Goal: Navigation & Orientation: Find specific page/section

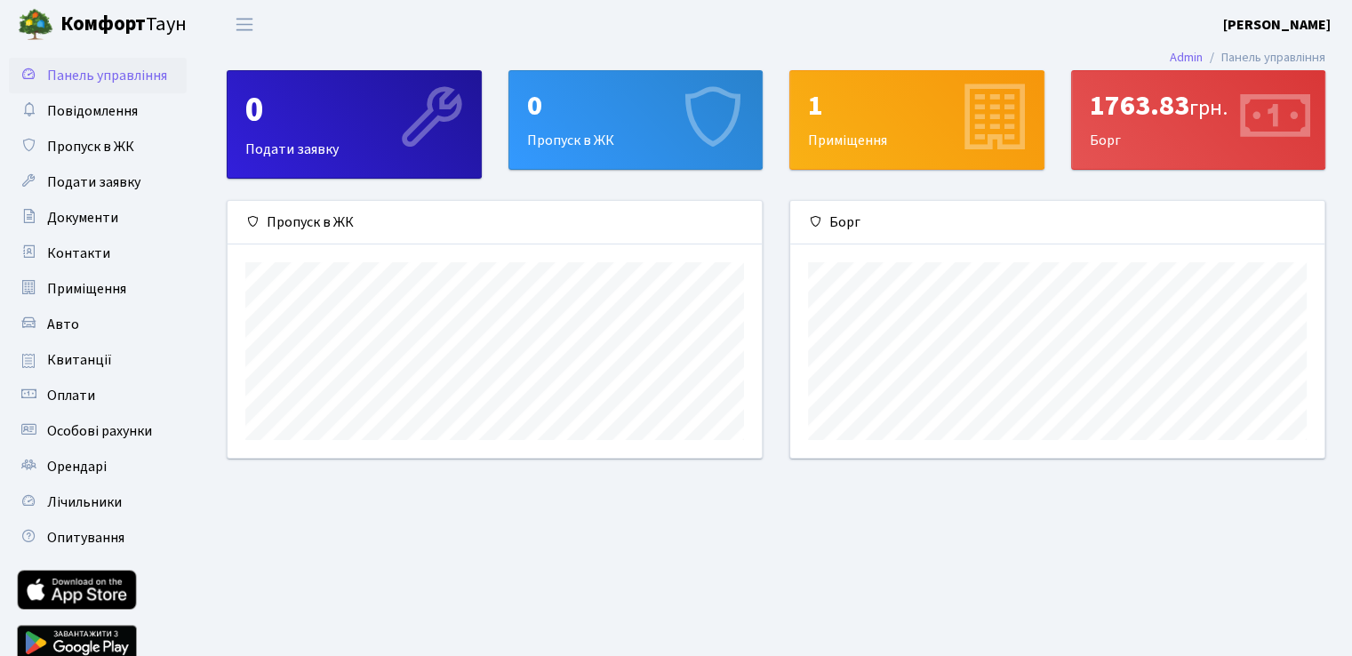
scroll to position [256, 533]
click at [92, 395] on span "Оплати" at bounding box center [71, 396] width 48 height 20
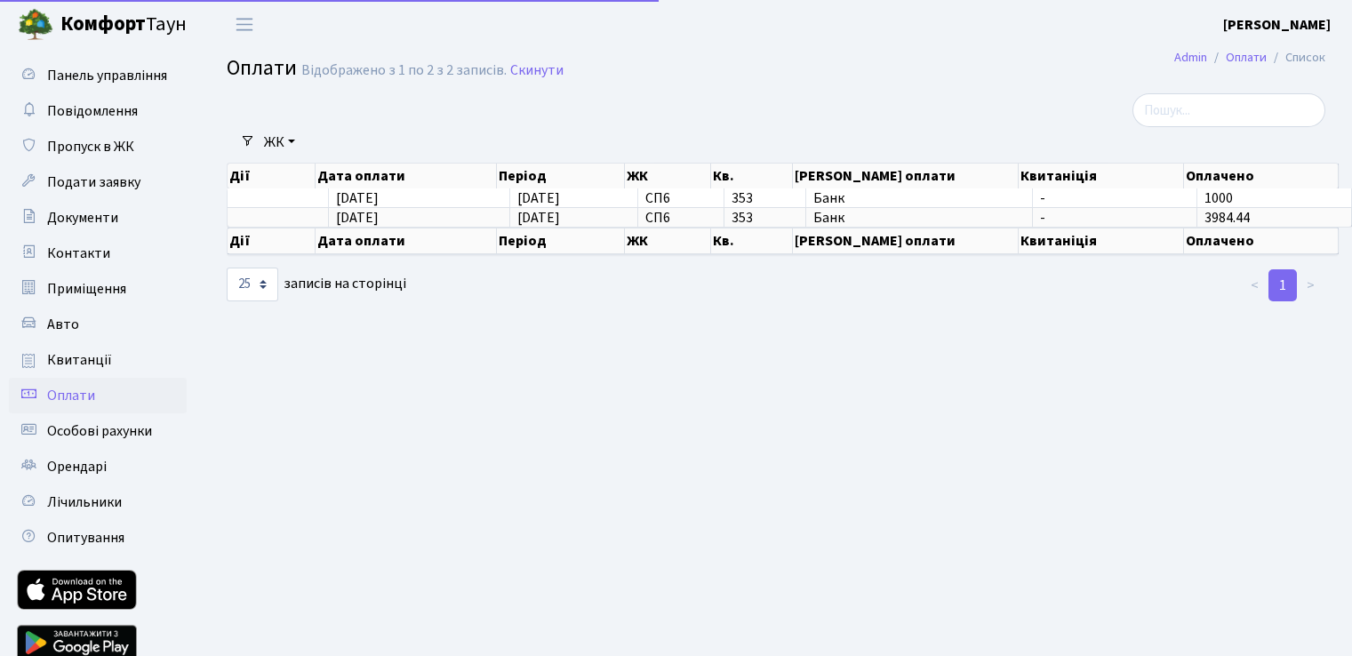
select select "25"
click at [929, 403] on main "Admin Оплати Список Оплати Відображено з 1 по 2 з 2 записів. Скинути Фільтри ЖК…" at bounding box center [776, 366] width 1152 height 635
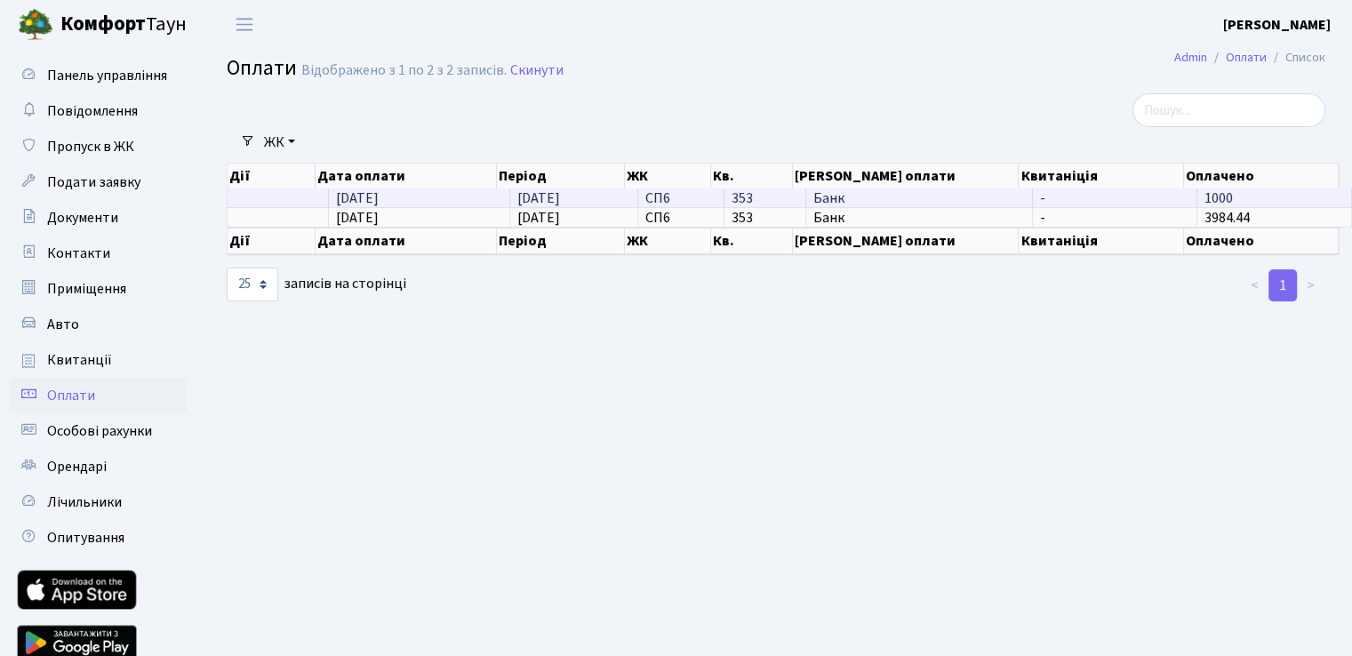
click at [1205, 189] on span "1000" at bounding box center [1218, 198] width 28 height 20
drag, startPoint x: 1219, startPoint y: 193, endPoint x: 296, endPoint y: 201, distance: 923.4
click at [296, 201] on tr "11.08.2025 11.08.2025 СП6 353 Банк - 1000" at bounding box center [790, 197] width 1124 height 19
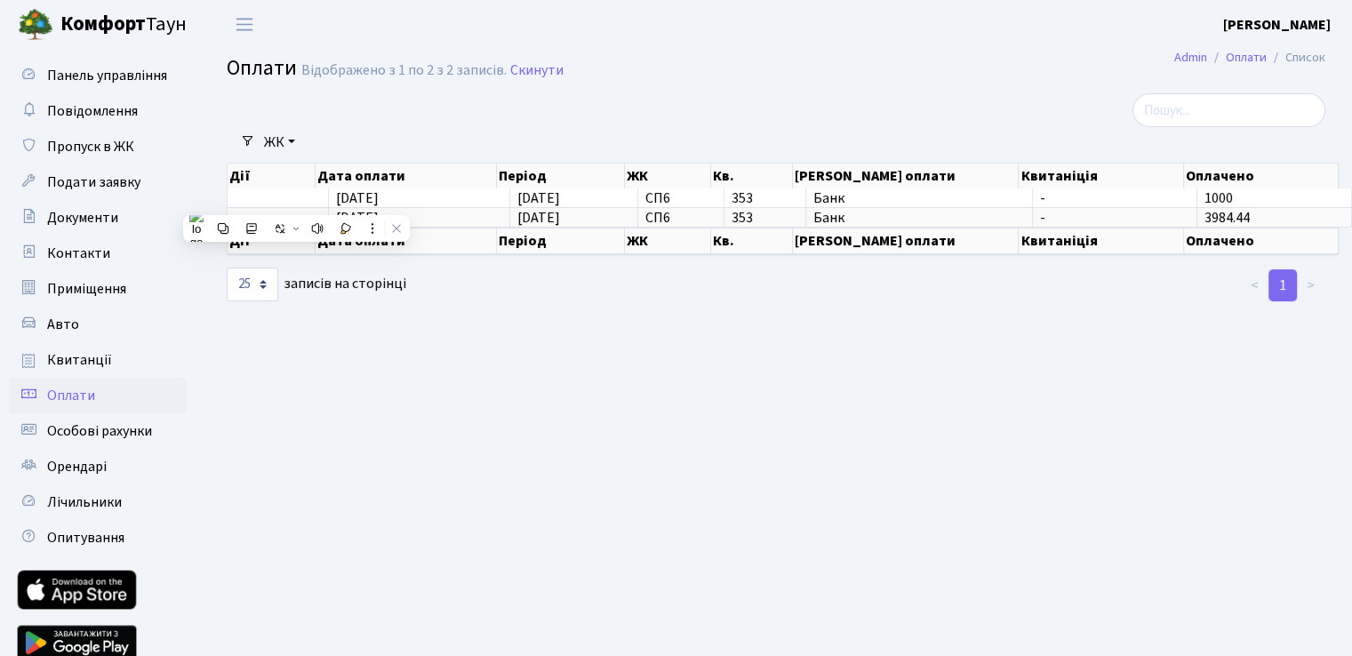
click at [502, 401] on main "Admin Оплати Список Оплати Відображено з 1 по 2 з 2 записів. Скинути Фільтри ЖК…" at bounding box center [776, 366] width 1152 height 635
drag, startPoint x: 1096, startPoint y: 234, endPoint x: 1012, endPoint y: 232, distance: 83.6
click at [1012, 232] on tr "Дії Дата оплати Період ЖК Кв. Джерело оплати Квитаніція Оплачено" at bounding box center [783, 241] width 1111 height 27
click at [348, 391] on main "Admin Оплати Список Оплати Відображено з 1 по 2 з 2 записів. Скинути Фільтри ЖК…" at bounding box center [776, 366] width 1152 height 635
select select "25"
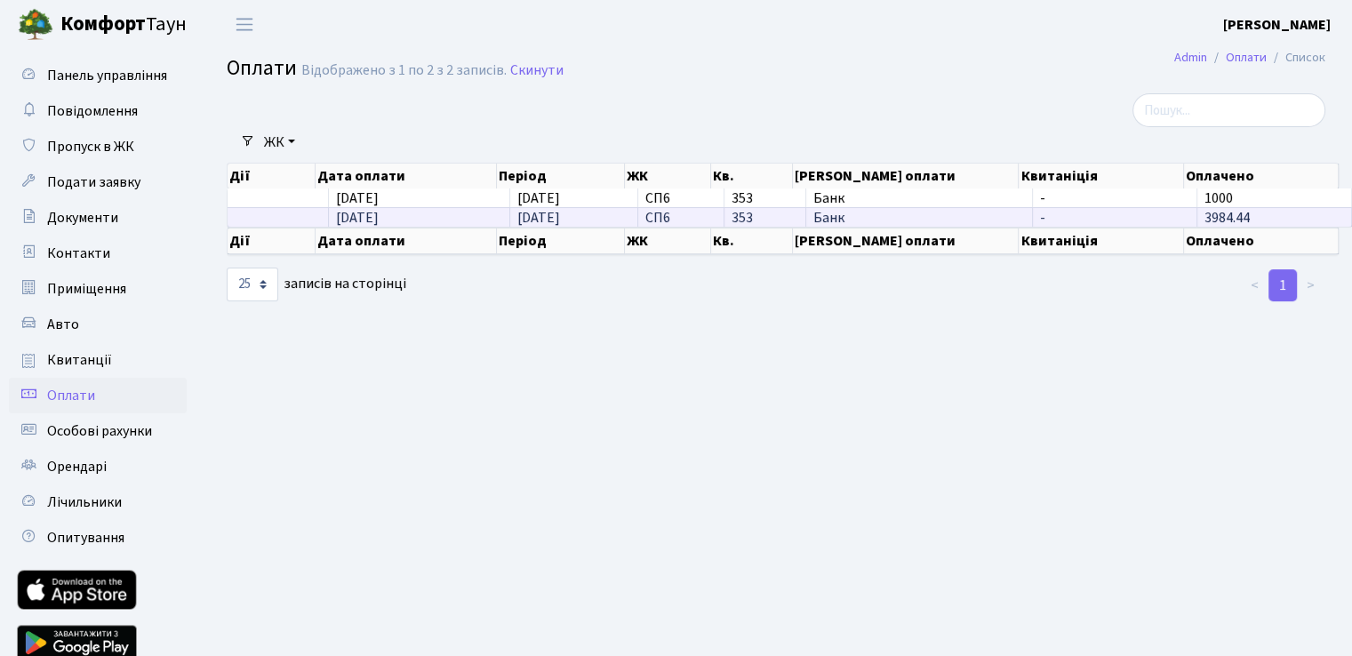
drag, startPoint x: 1250, startPoint y: 220, endPoint x: 1181, endPoint y: 218, distance: 69.4
click at [1181, 218] on tr "18.04.2025 18.04.2025 СП6 353 Банк - 3984.44" at bounding box center [790, 217] width 1124 height 20
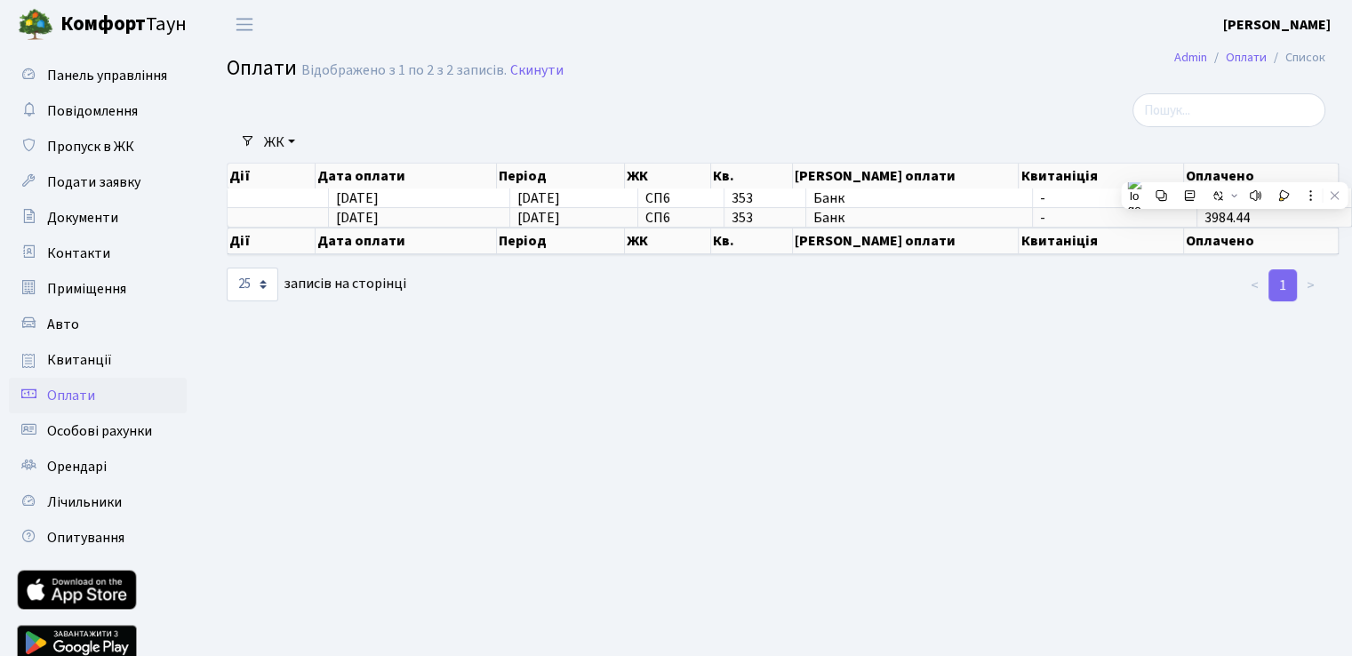
click at [1134, 312] on main "Admin Оплати Список Оплати Відображено з 1 по 2 з 2 записів. Скинути Фільтри ЖК…" at bounding box center [776, 366] width 1152 height 635
click at [95, 67] on span "Панель управління" at bounding box center [107, 76] width 120 height 20
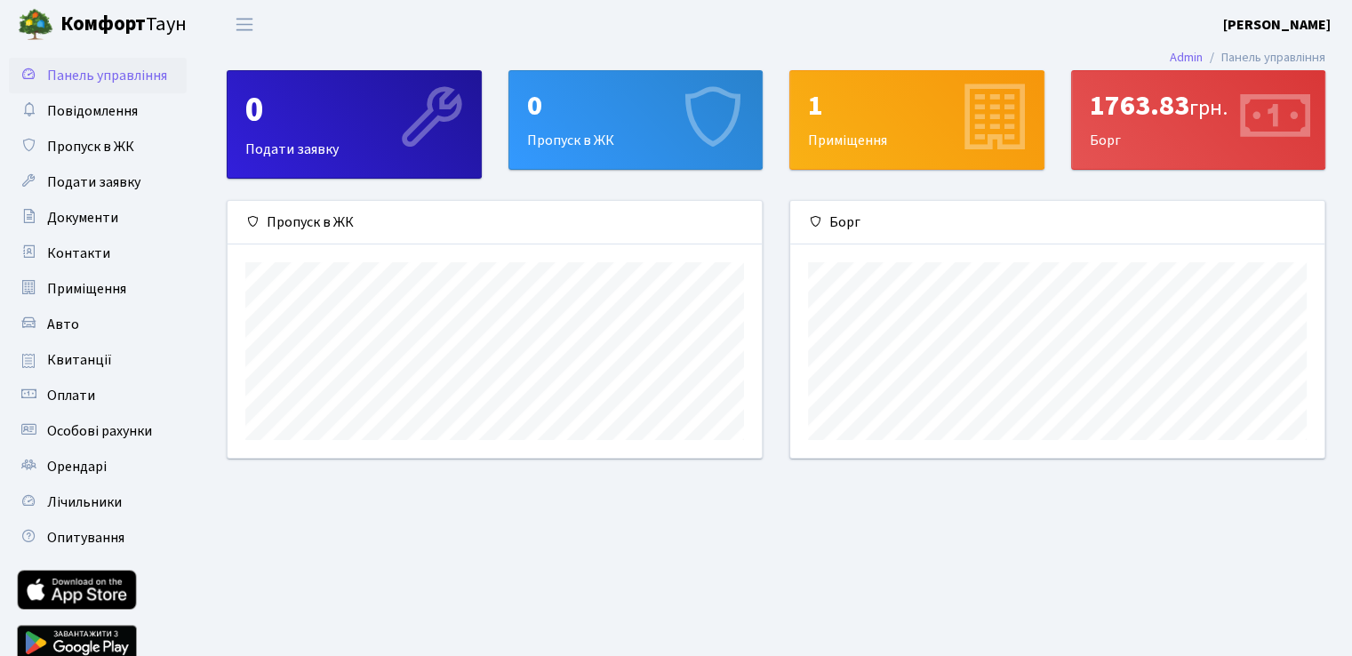
scroll to position [256, 533]
click at [1180, 54] on link "Admin" at bounding box center [1185, 57] width 33 height 19
drag, startPoint x: 1146, startPoint y: 514, endPoint x: 1245, endPoint y: 501, distance: 100.3
click at [1245, 501] on main "Admin Панель управління 0 Подати заявку 0 Пропуск в [GEOGRAPHIC_DATA] 1 Приміще…" at bounding box center [776, 366] width 1152 height 635
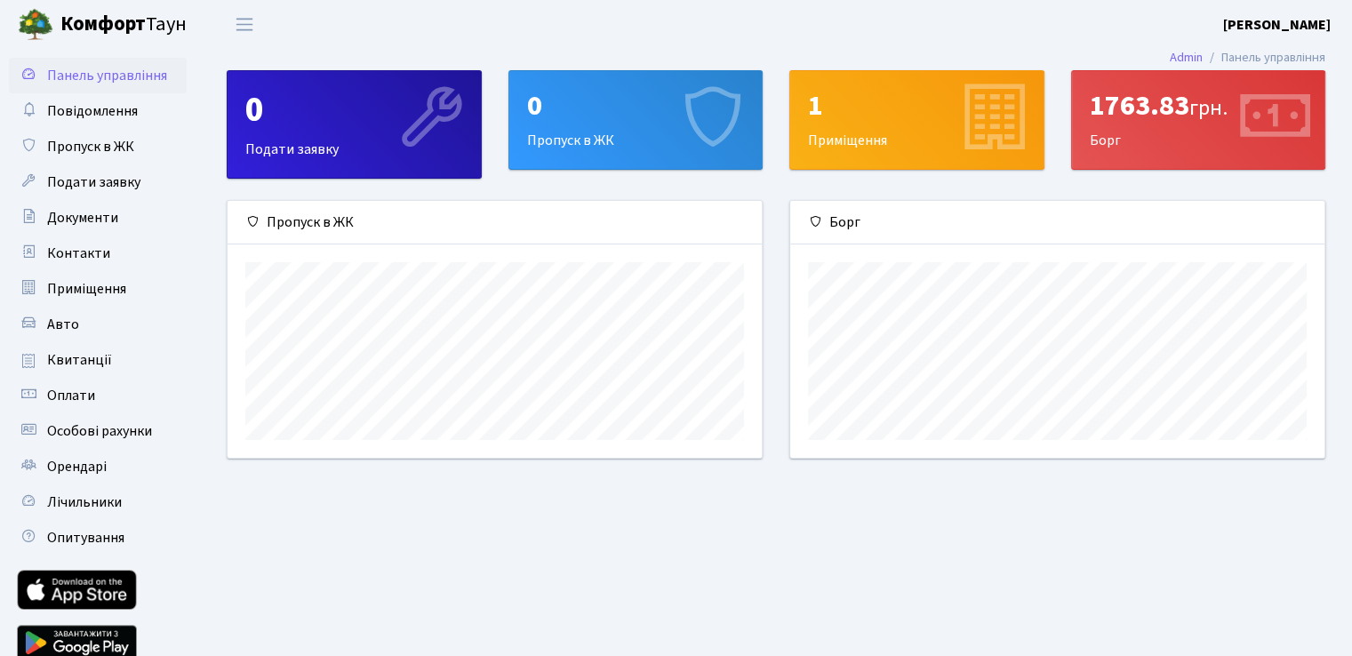
click at [971, 534] on main "Admin Панель управління 0 Подати заявку 0 Пропуск в [GEOGRAPHIC_DATA] 1 Приміще…" at bounding box center [776, 366] width 1152 height 635
click at [102, 74] on span "Панель управління" at bounding box center [107, 76] width 120 height 20
click at [1169, 107] on div "1763.83 грн." at bounding box center [1199, 106] width 218 height 34
click at [1259, 125] on icon at bounding box center [1273, 119] width 84 height 84
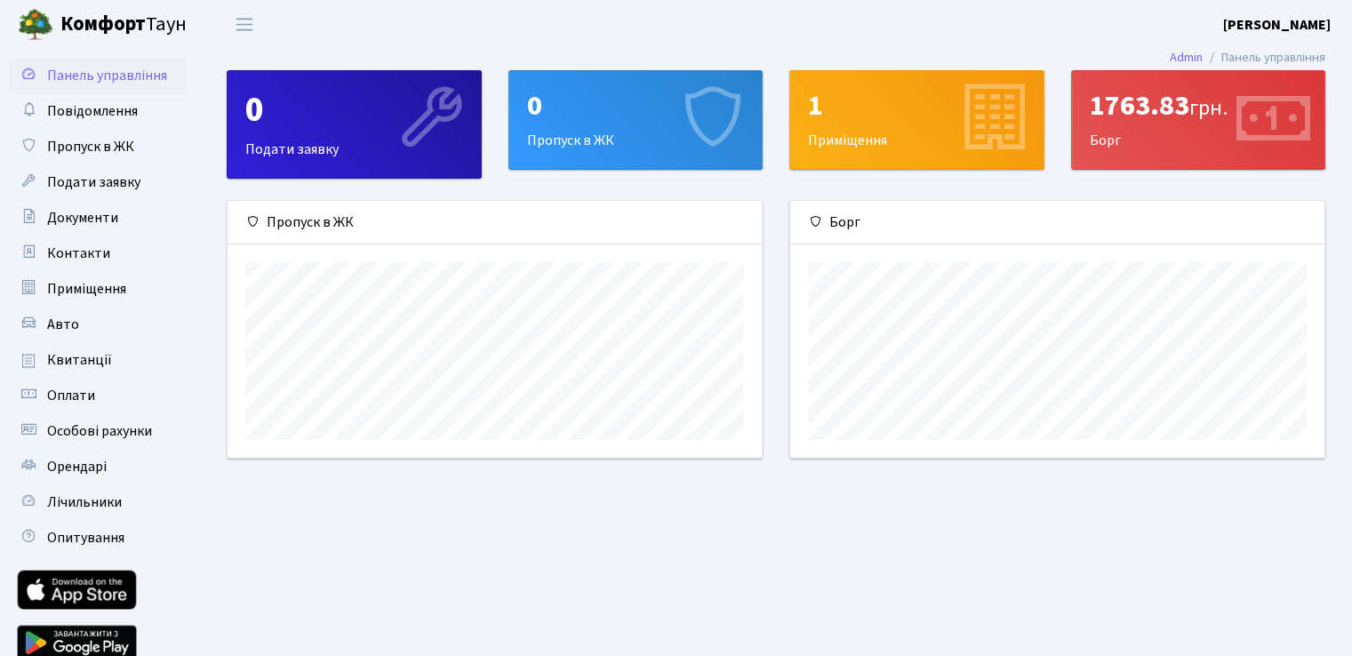
click at [1259, 125] on icon at bounding box center [1273, 119] width 84 height 84
click at [82, 359] on span "Квитанції" at bounding box center [79, 360] width 65 height 20
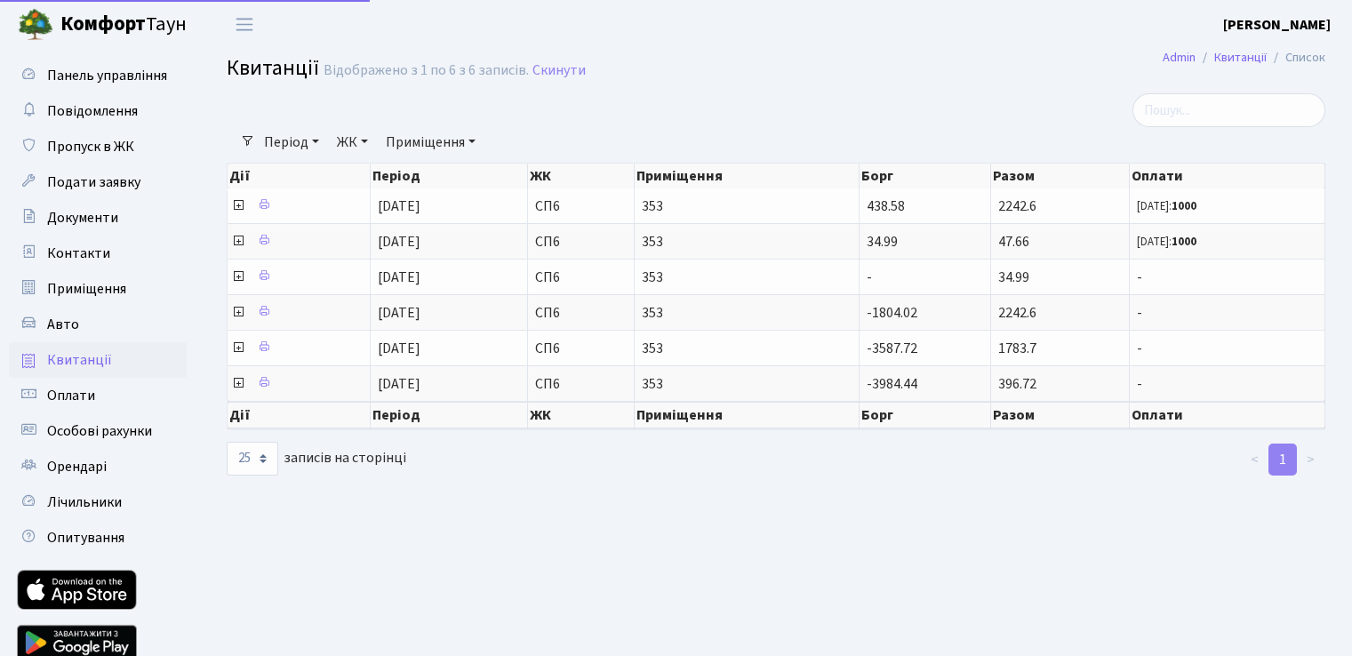
select select "25"
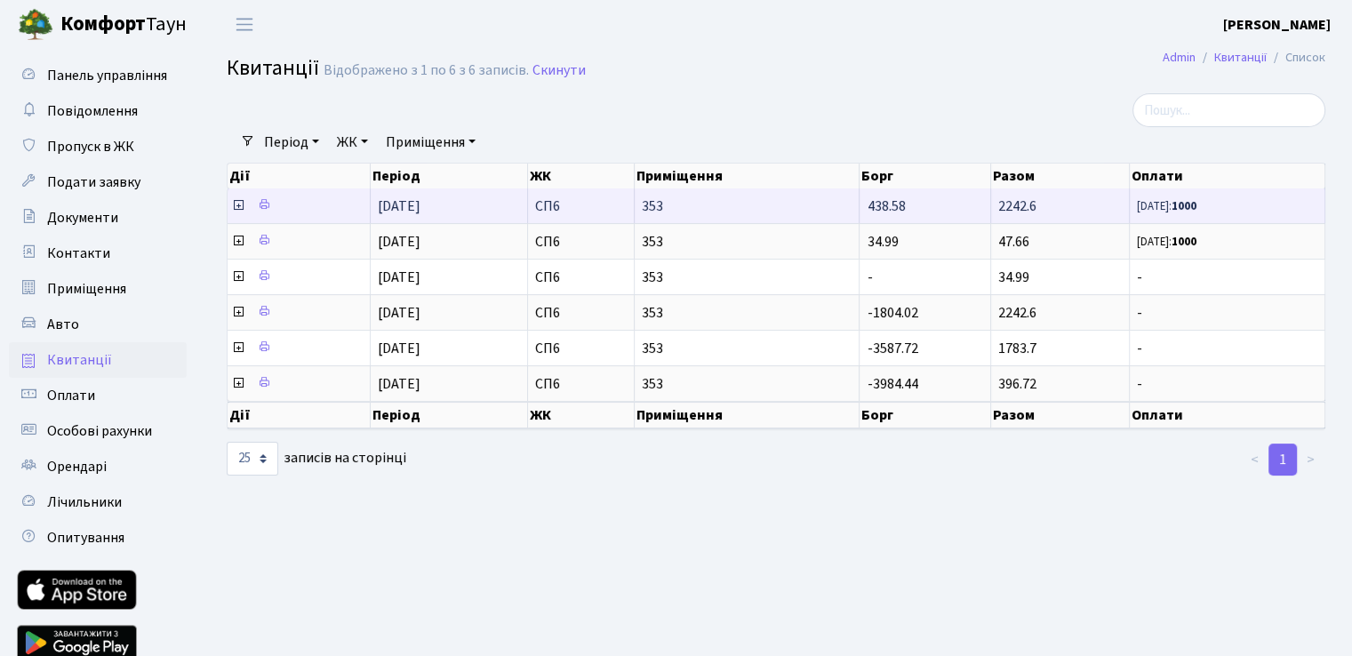
click at [1196, 207] on b "1000" at bounding box center [1183, 206] width 25 height 16
click at [235, 204] on icon at bounding box center [238, 205] width 14 height 14
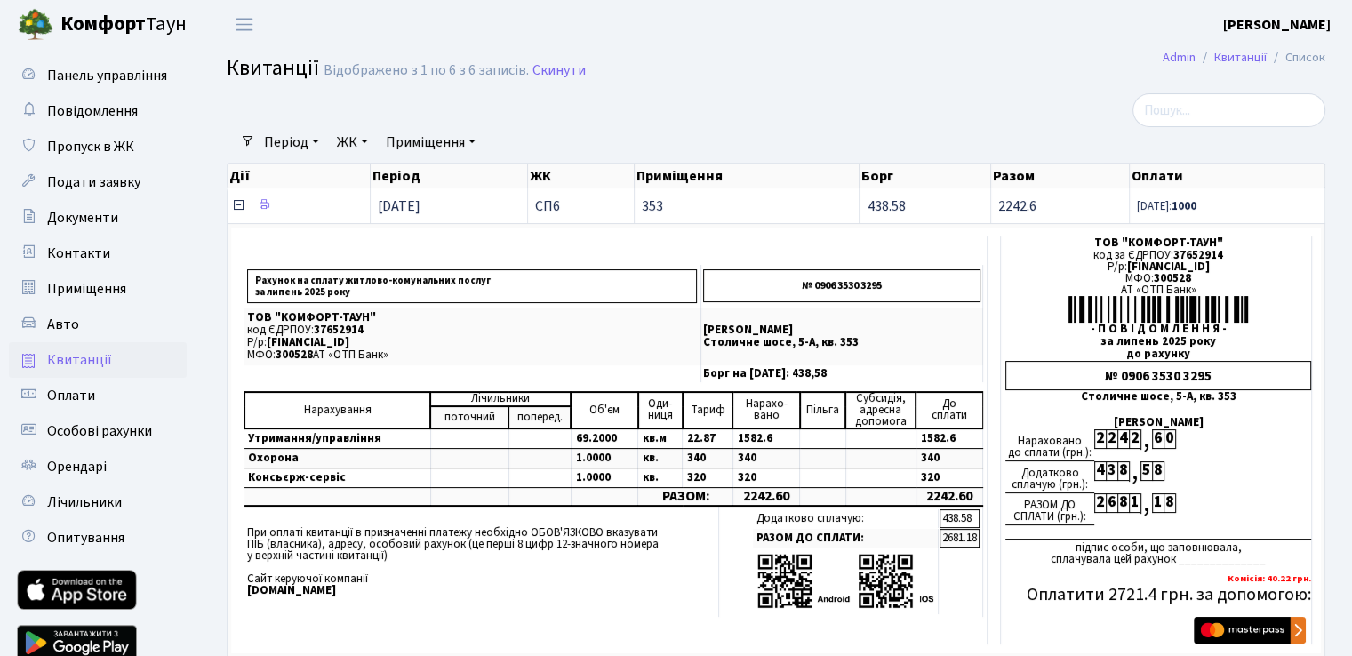
click at [235, 204] on icon at bounding box center [238, 205] width 14 height 14
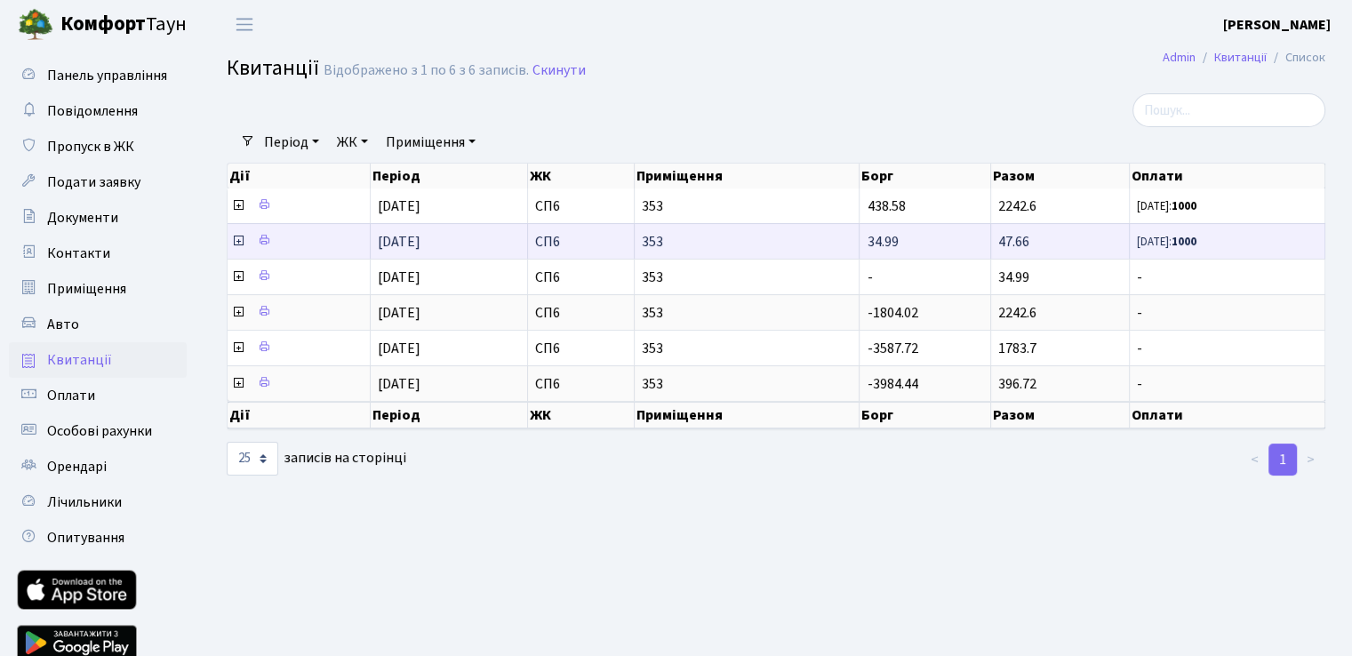
click at [235, 240] on icon at bounding box center [238, 241] width 14 height 14
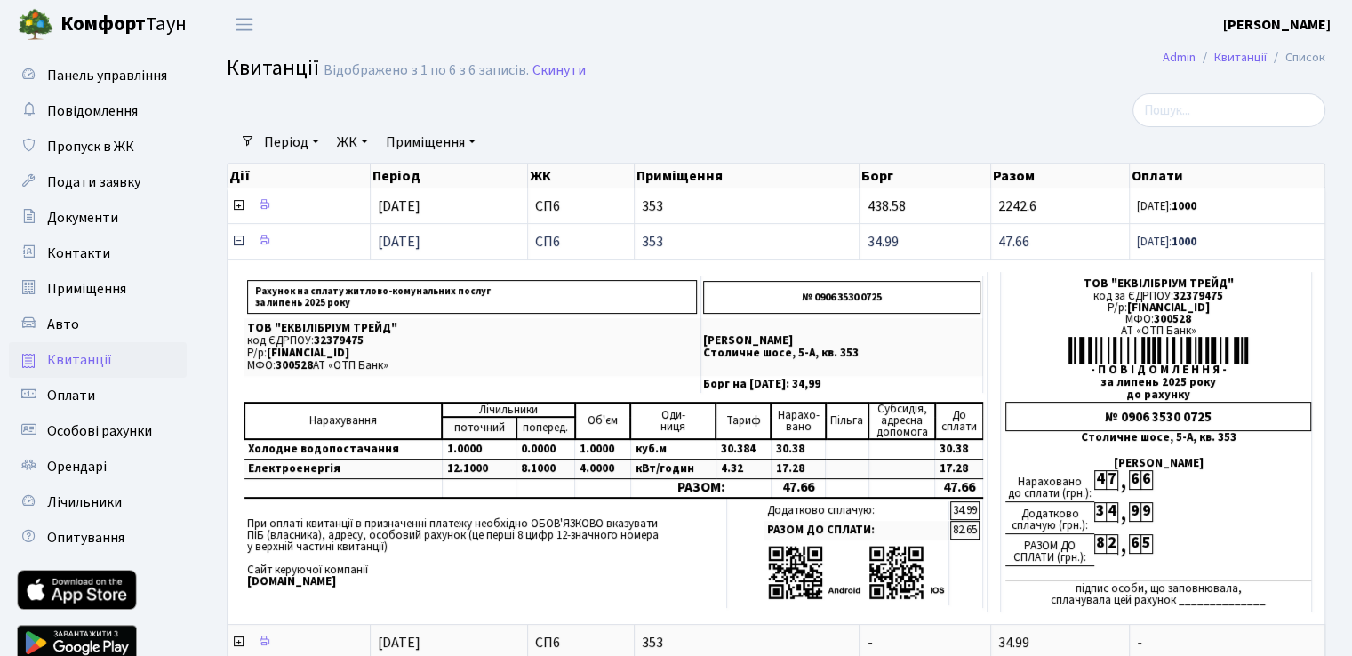
click at [235, 240] on icon at bounding box center [238, 241] width 14 height 14
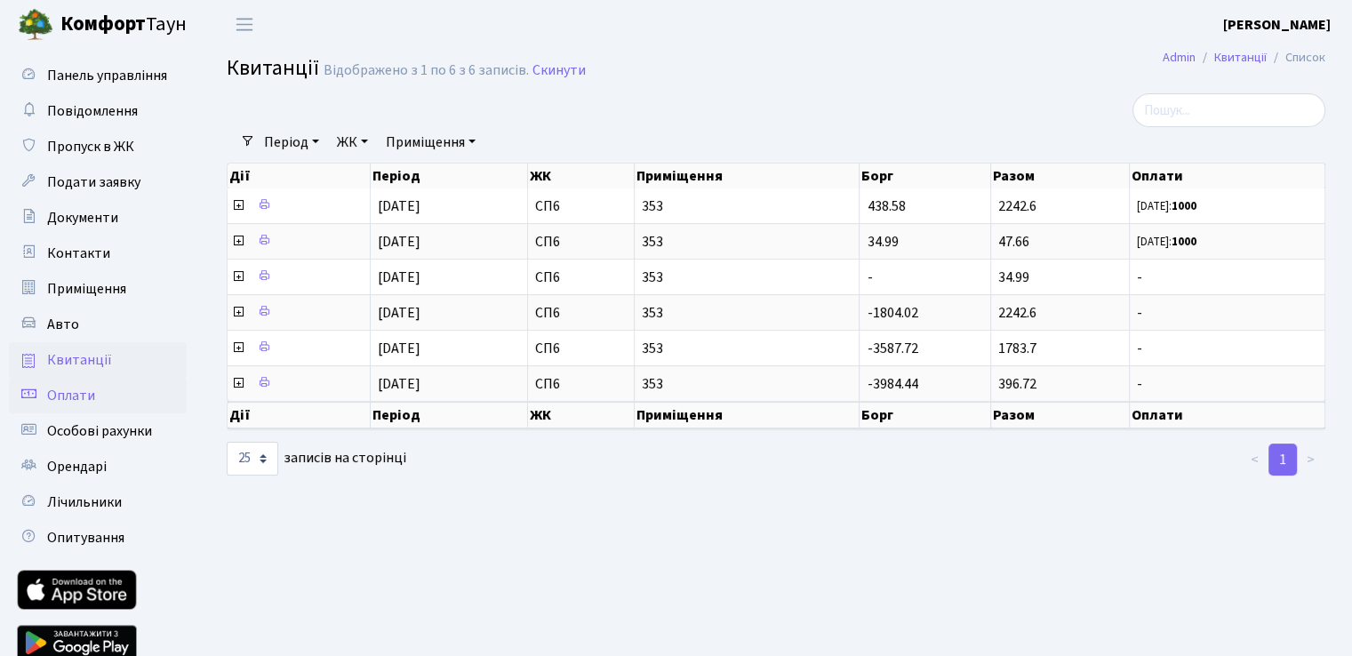
click at [68, 410] on link "Оплати" at bounding box center [98, 396] width 178 height 36
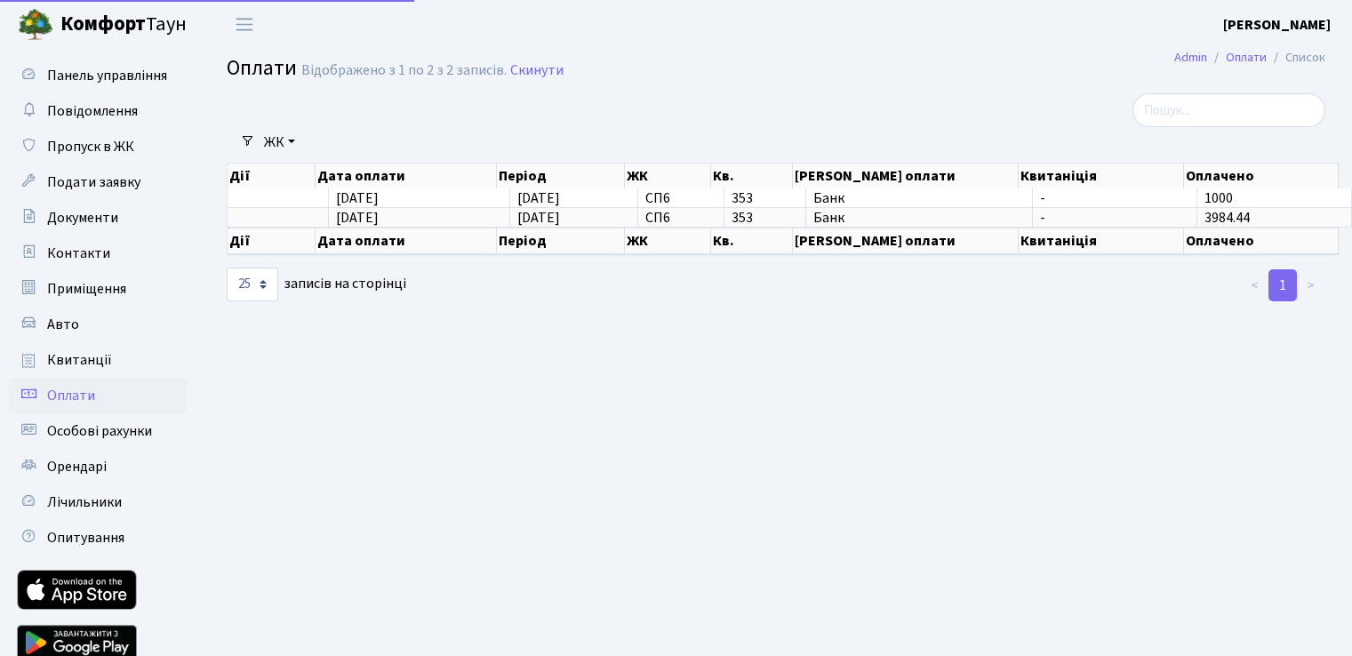
select select "25"
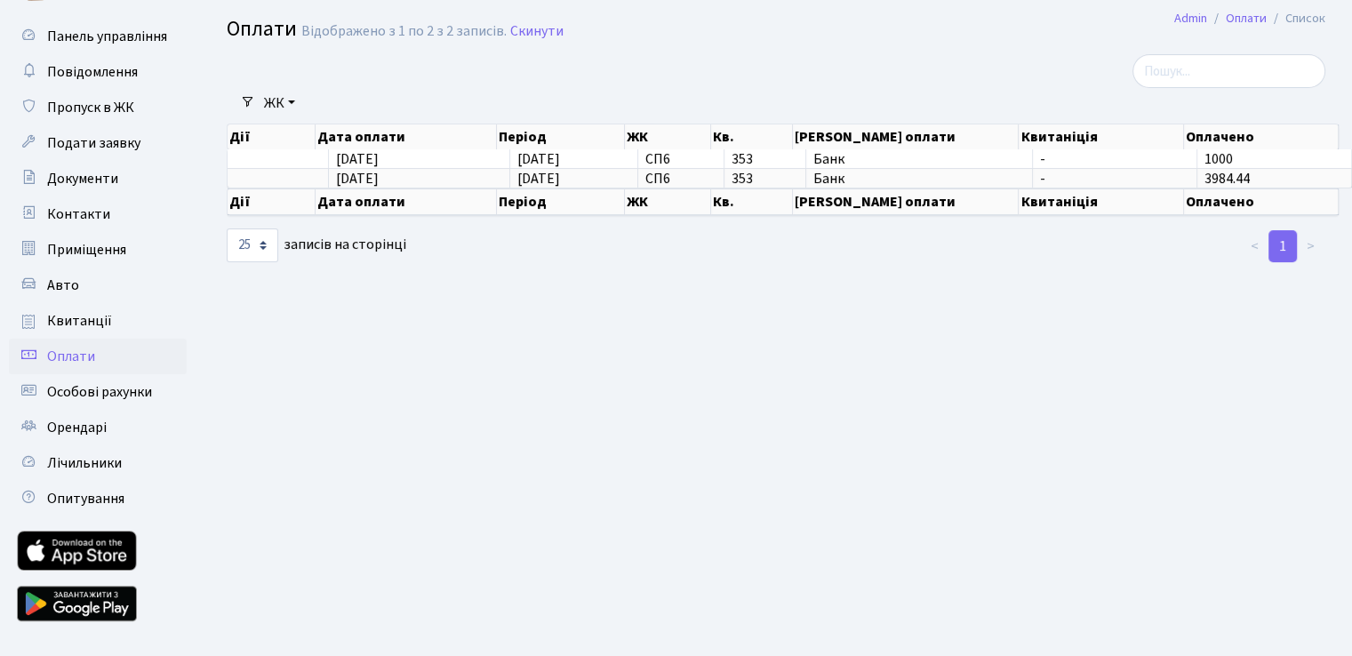
scroll to position [74, 0]
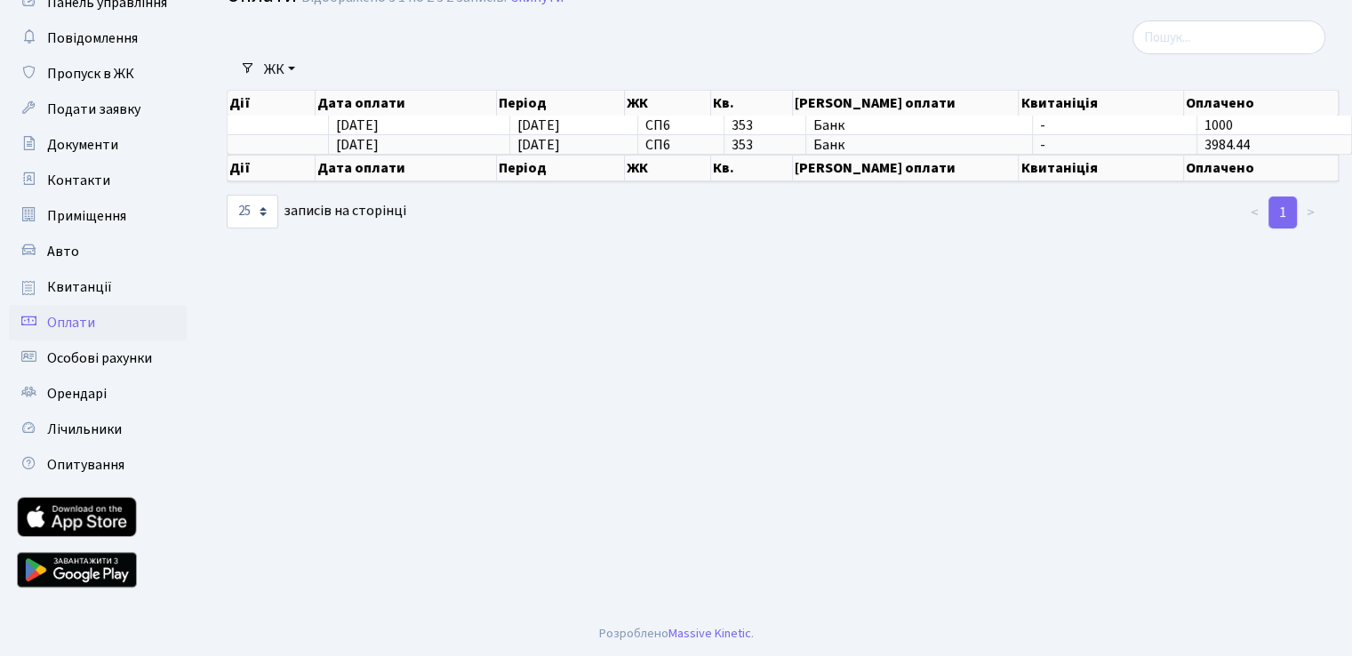
click at [96, 521] on link at bounding box center [77, 517] width 120 height 40
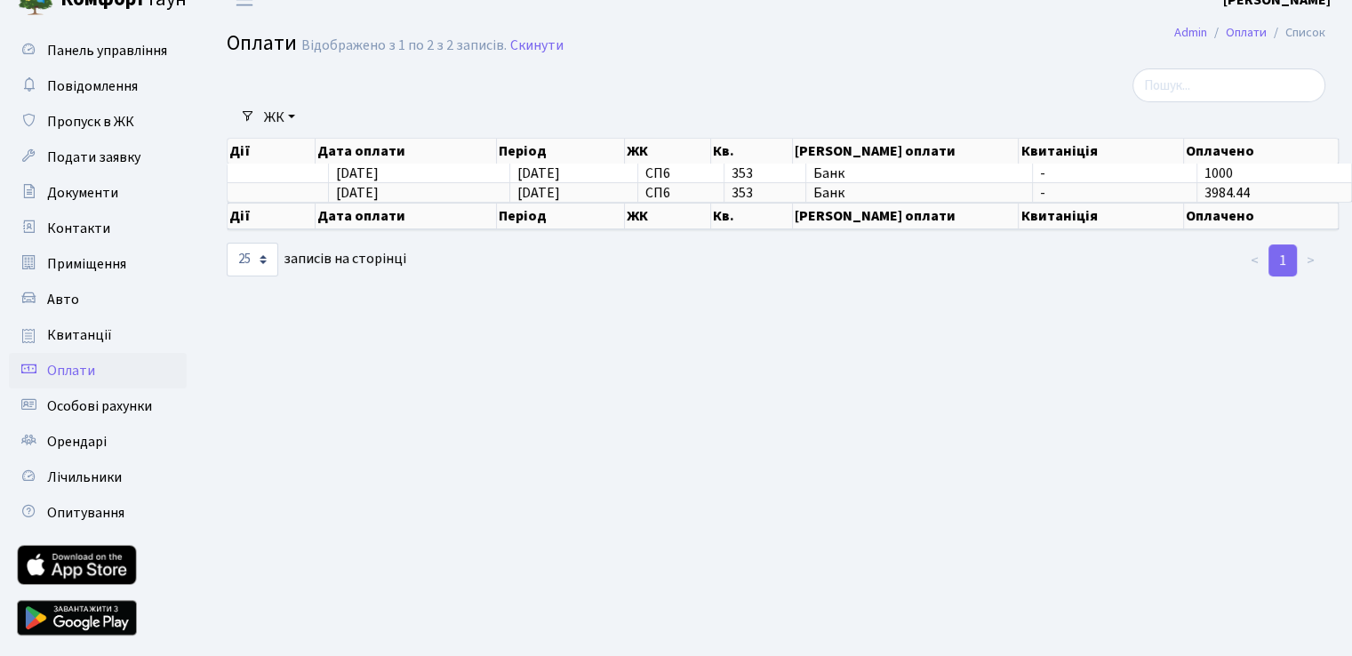
scroll to position [0, 0]
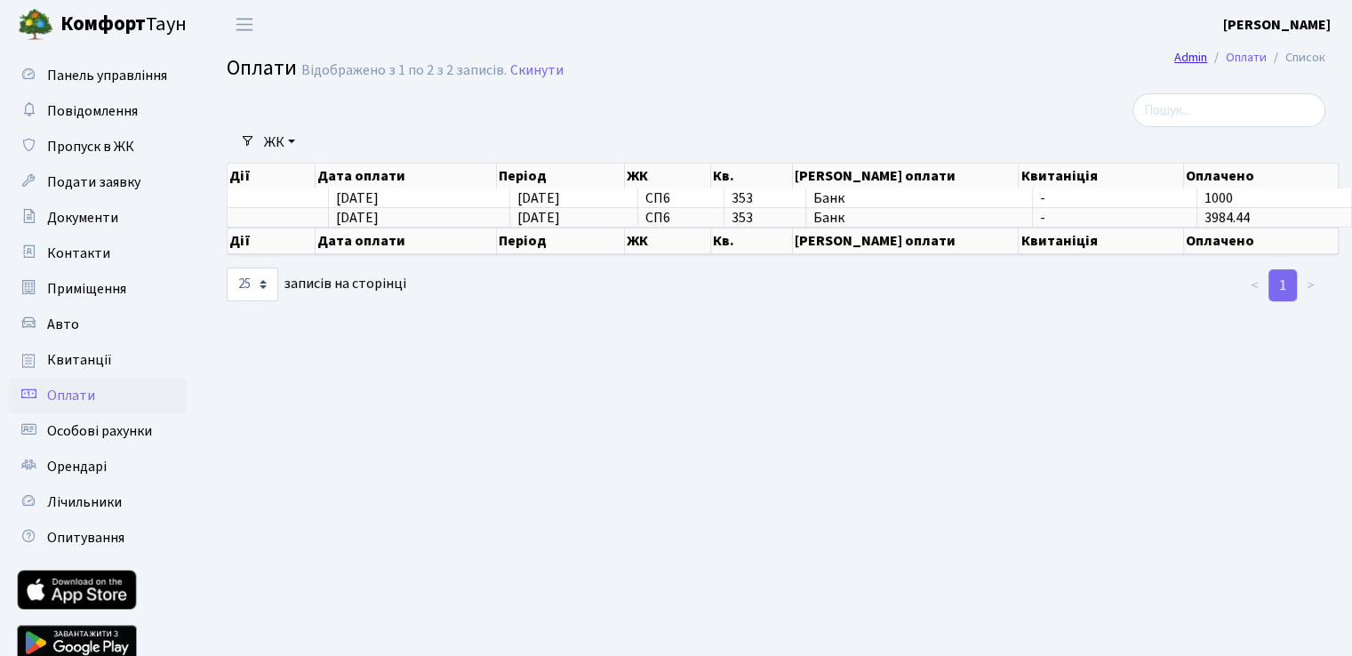
click at [1189, 58] on link "Admin" at bounding box center [1190, 57] width 33 height 19
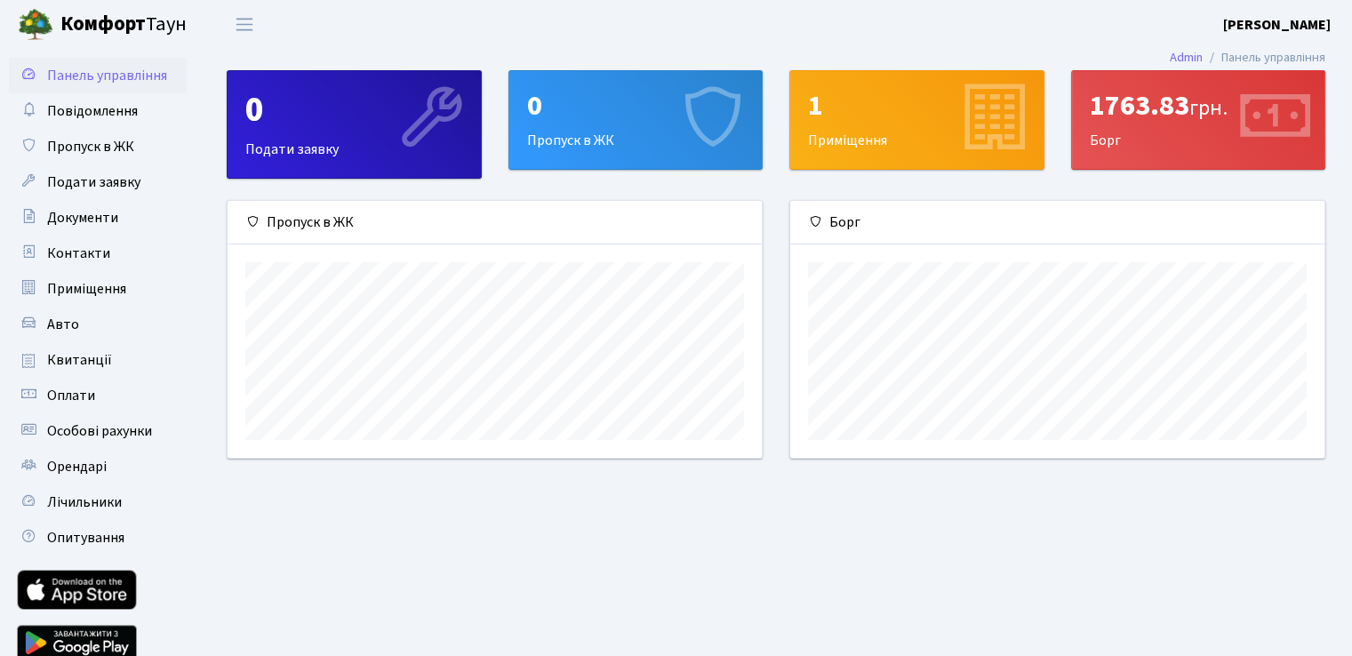
click at [1287, 24] on b "[PERSON_NAME]" at bounding box center [1277, 25] width 108 height 20
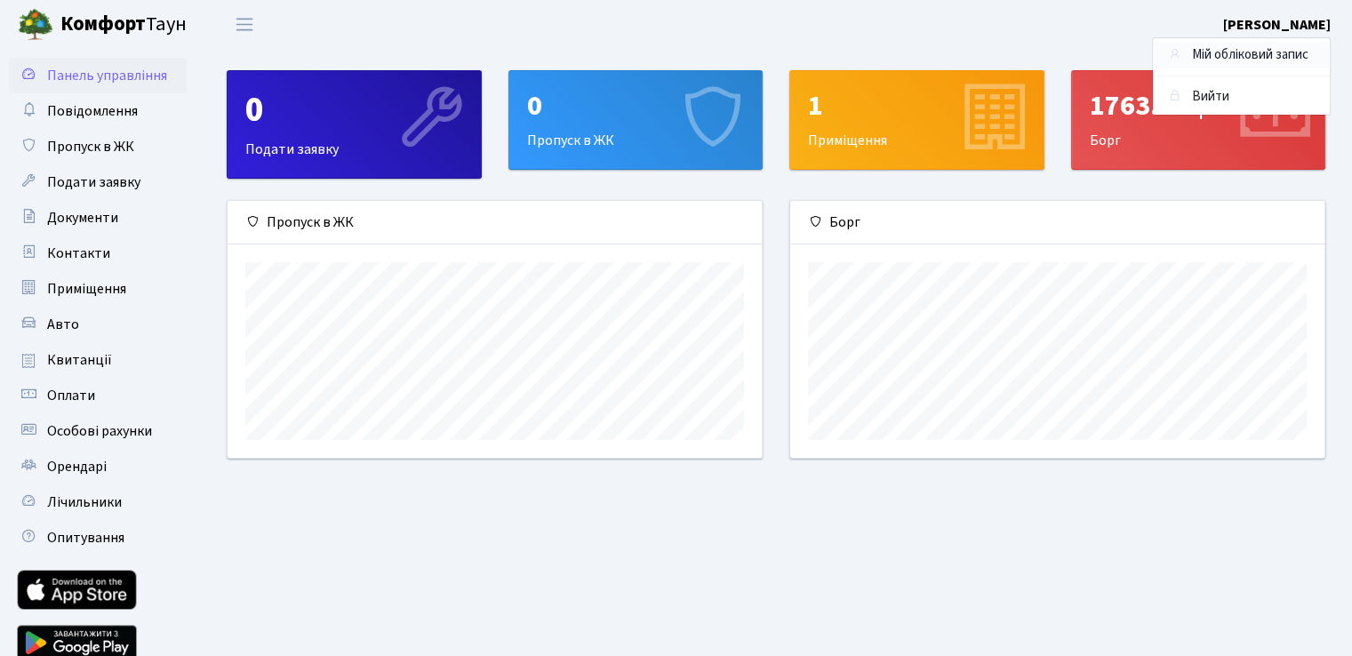
click at [1269, 52] on link "Мій обліковий запис" at bounding box center [1241, 56] width 177 height 28
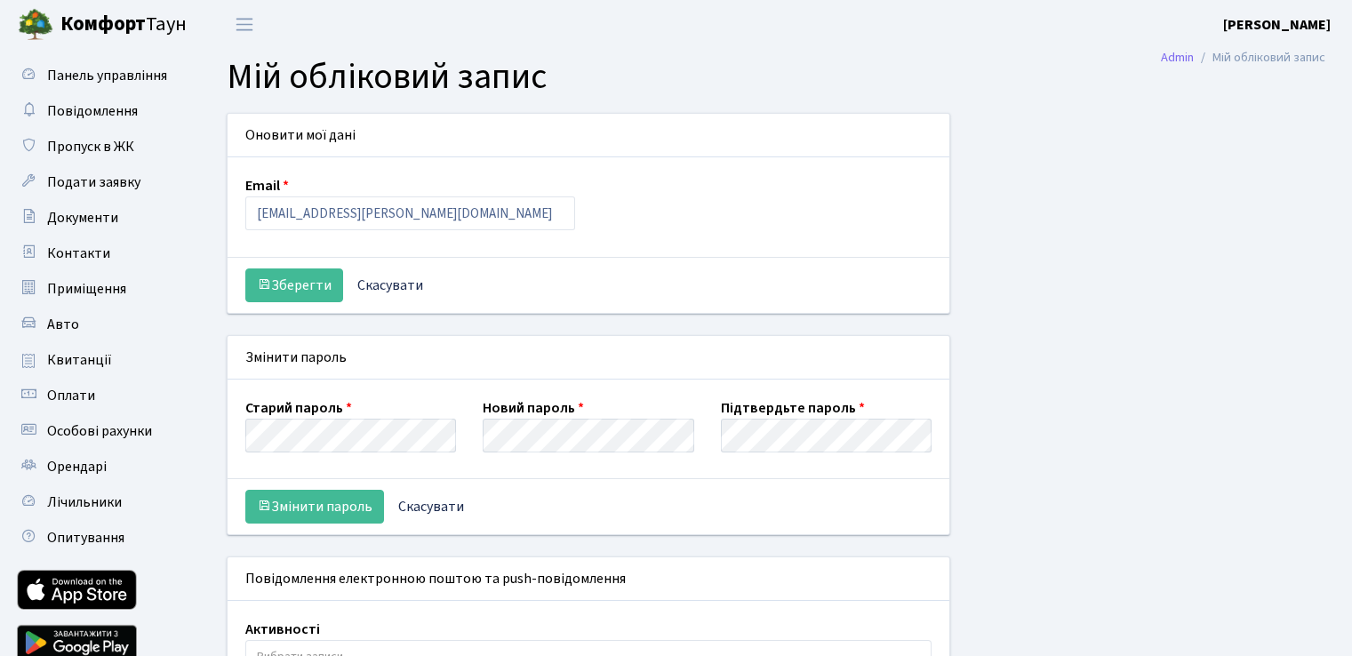
select select
drag, startPoint x: 1209, startPoint y: 58, endPoint x: 1344, endPoint y: 49, distance: 134.5
click at [1344, 49] on nav "Admin Мій обліковий запис" at bounding box center [1243, 57] width 218 height 37
click at [1219, 200] on div "Оновити мої дані Email marchenkov.bogdan@gmail.com Зберегти Скасувати Змінити п…" at bounding box center [775, 446] width 1125 height 666
click at [75, 80] on span "Панель управління" at bounding box center [107, 76] width 120 height 20
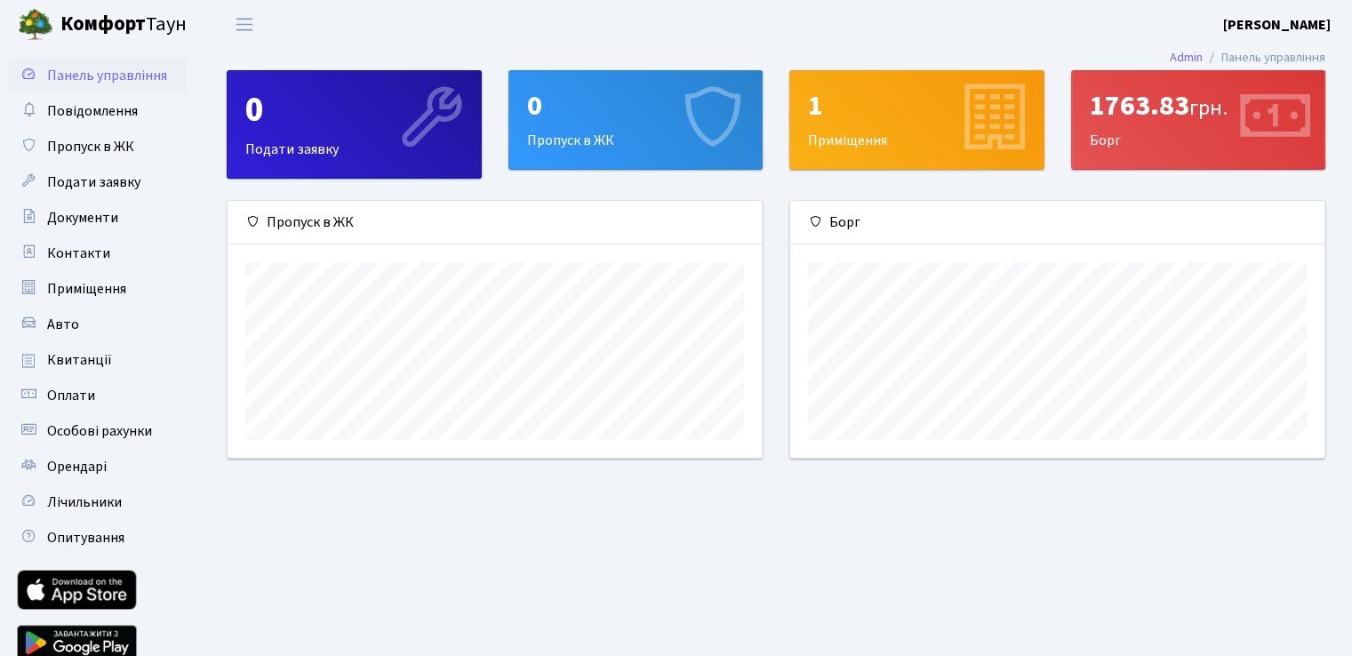
scroll to position [256, 533]
click at [94, 79] on span "Панель управління" at bounding box center [107, 76] width 120 height 20
click at [50, 361] on span "Квитанції" at bounding box center [79, 360] width 65 height 20
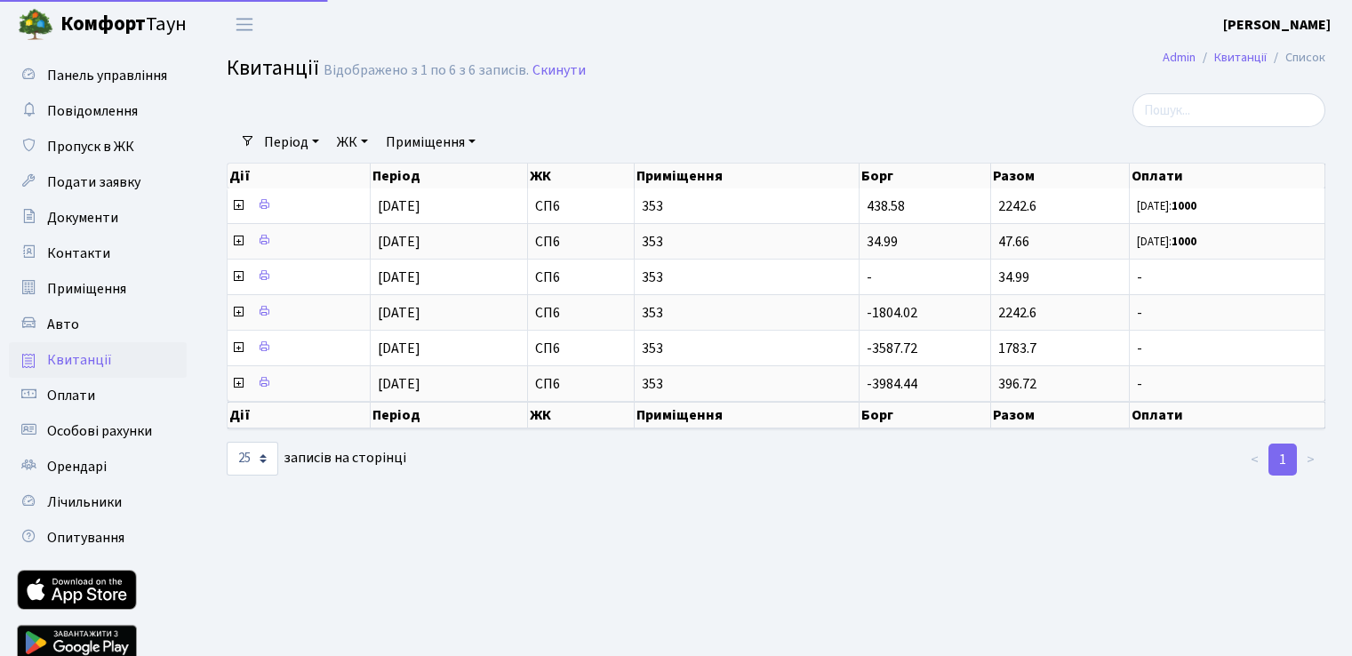
select select "25"
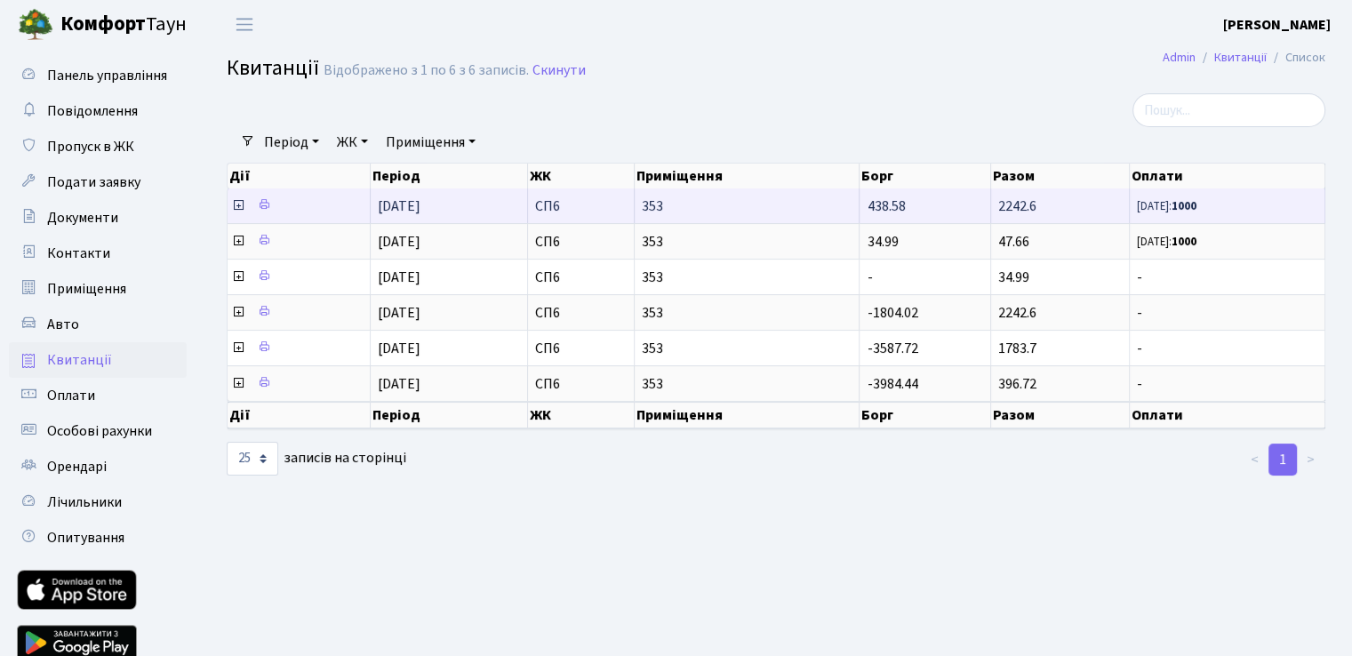
drag, startPoint x: 1038, startPoint y: 207, endPoint x: 848, endPoint y: 207, distance: 190.2
click at [848, 207] on tr "[DATE] СП6 353 438.58 2242.6 [DATE]: 1000" at bounding box center [777, 205] width 1098 height 35
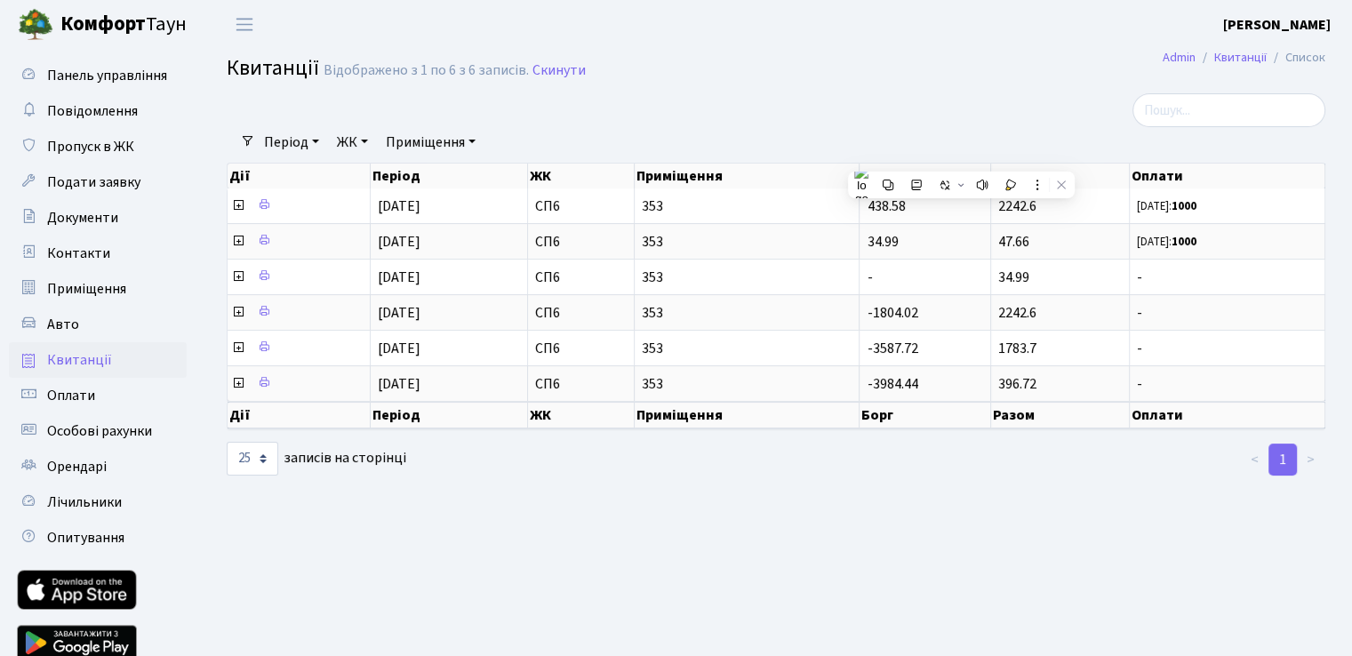
click at [793, 531] on main "[PERSON_NAME] Список Квитанції Відображено з 1 по 6 з 6 записів. Скинути Фільтр…" at bounding box center [776, 366] width 1152 height 635
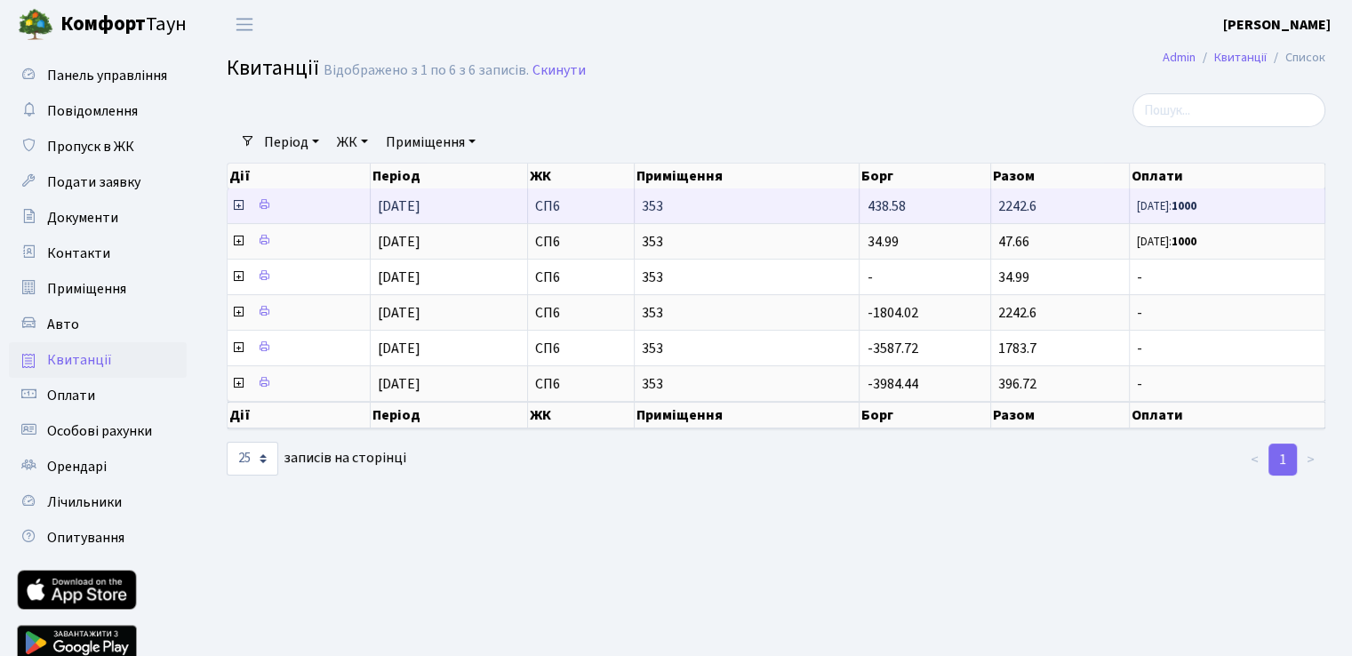
click at [235, 205] on icon at bounding box center [238, 205] width 14 height 14
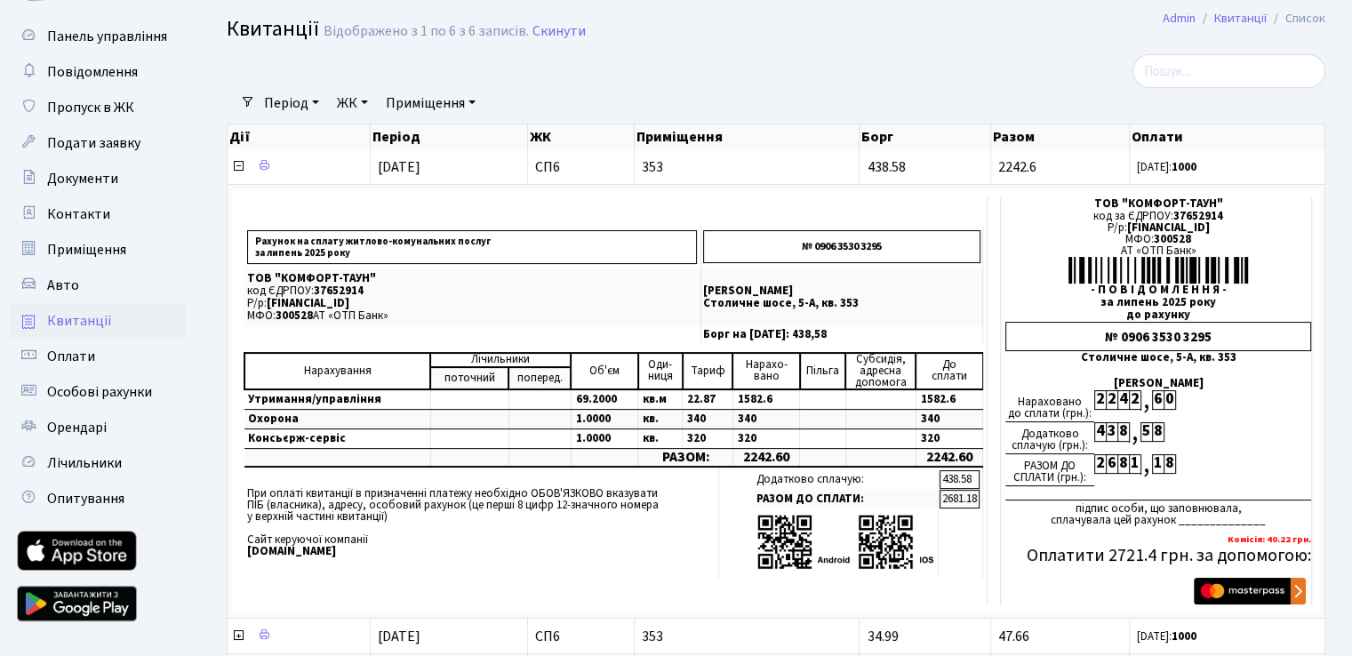
scroll to position [36, 0]
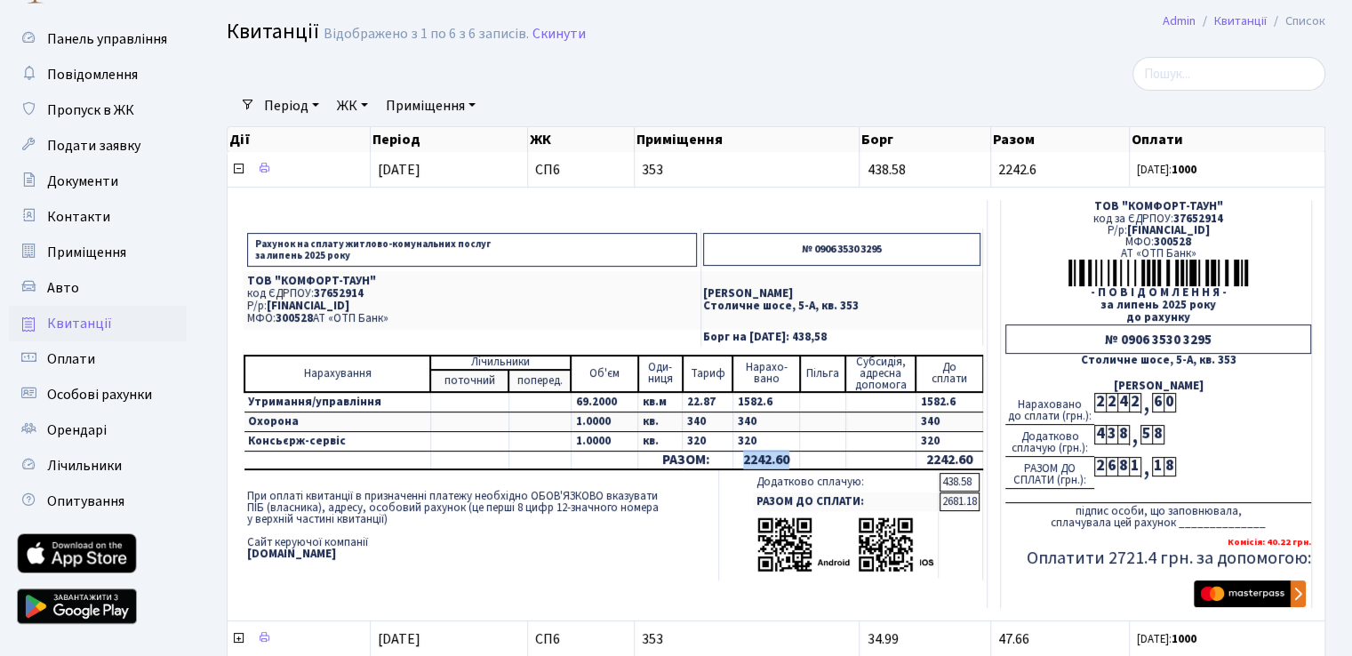
drag, startPoint x: 738, startPoint y: 457, endPoint x: 788, endPoint y: 457, distance: 49.8
click at [788, 457] on td "2242.60" at bounding box center [765, 460] width 67 height 19
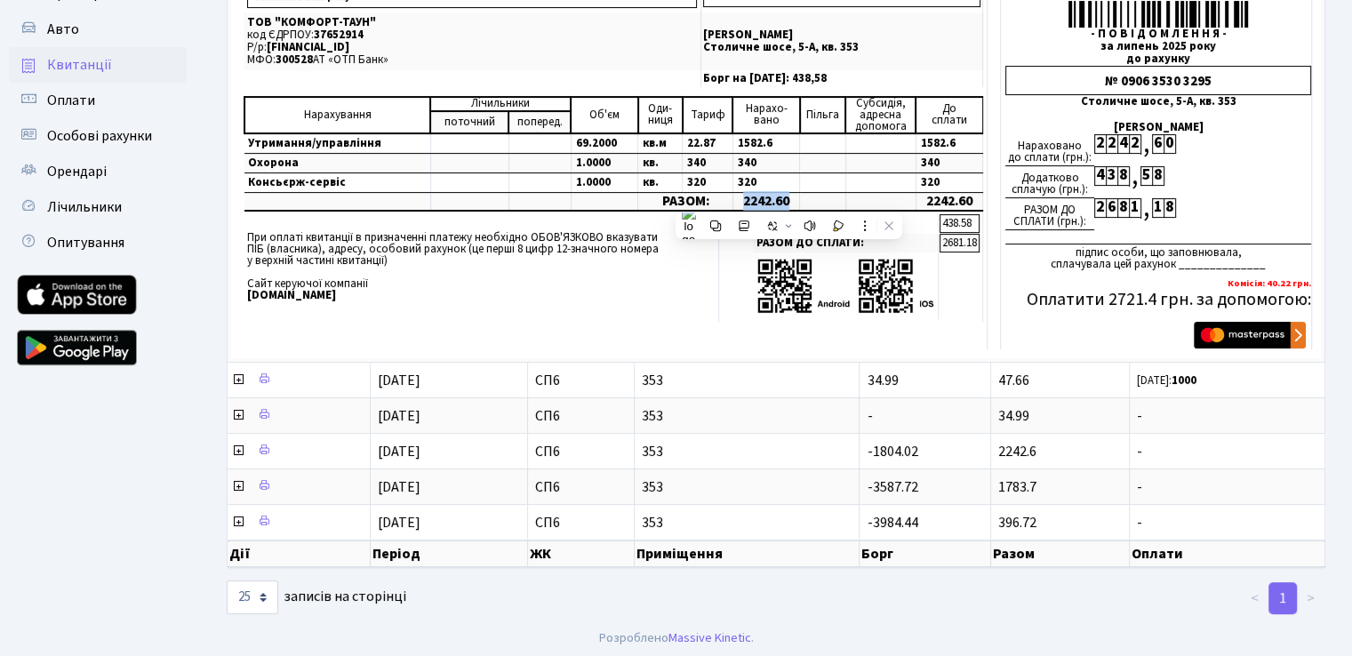
scroll to position [0, 0]
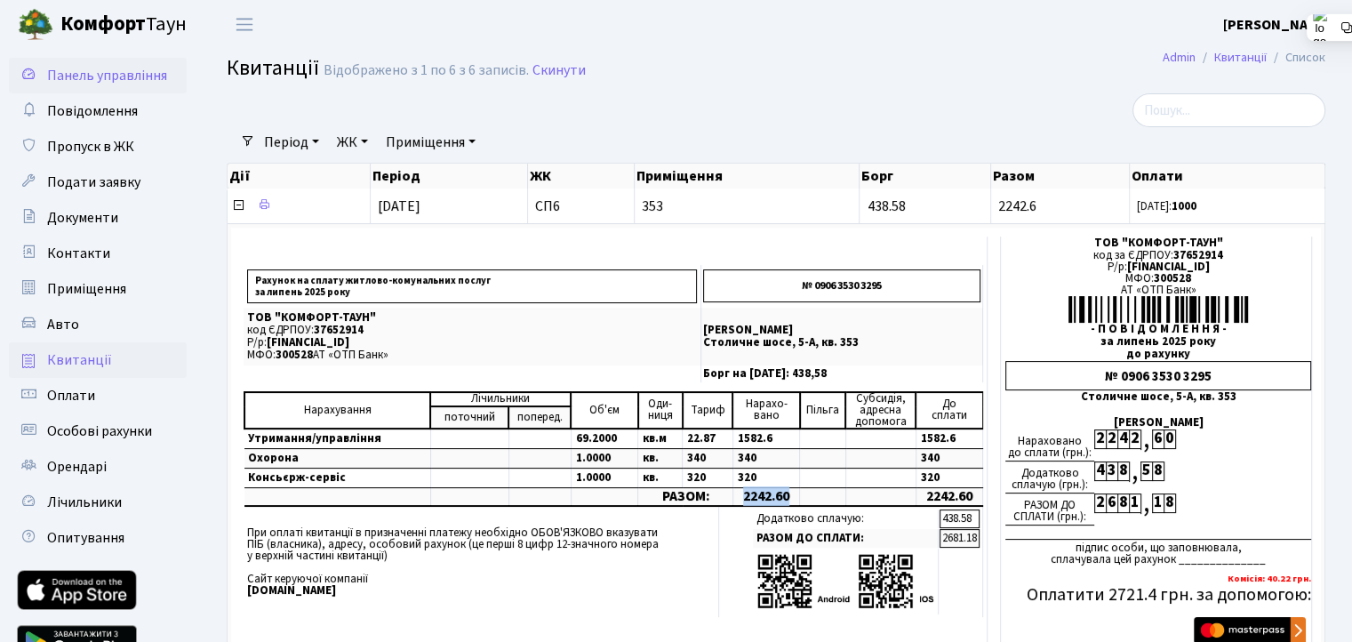
click at [68, 70] on span "Панель управління" at bounding box center [107, 76] width 120 height 20
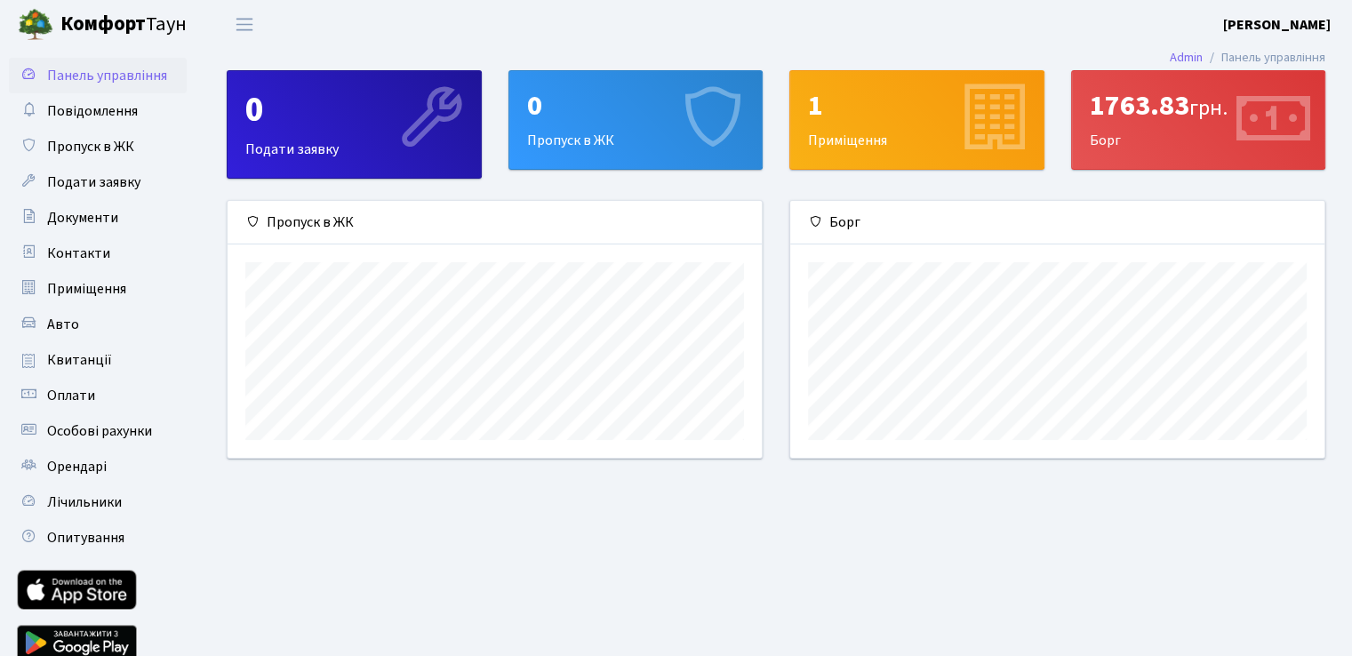
scroll to position [256, 533]
click at [91, 546] on span "Опитування" at bounding box center [85, 538] width 77 height 20
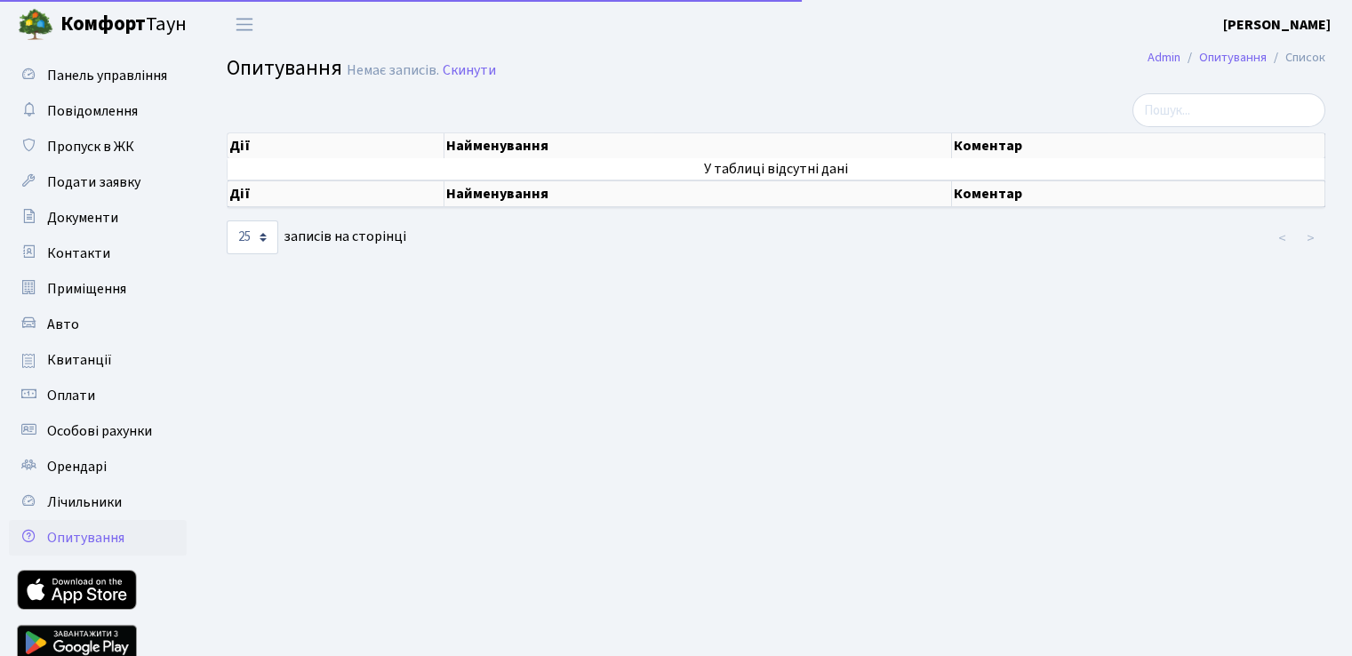
select select "25"
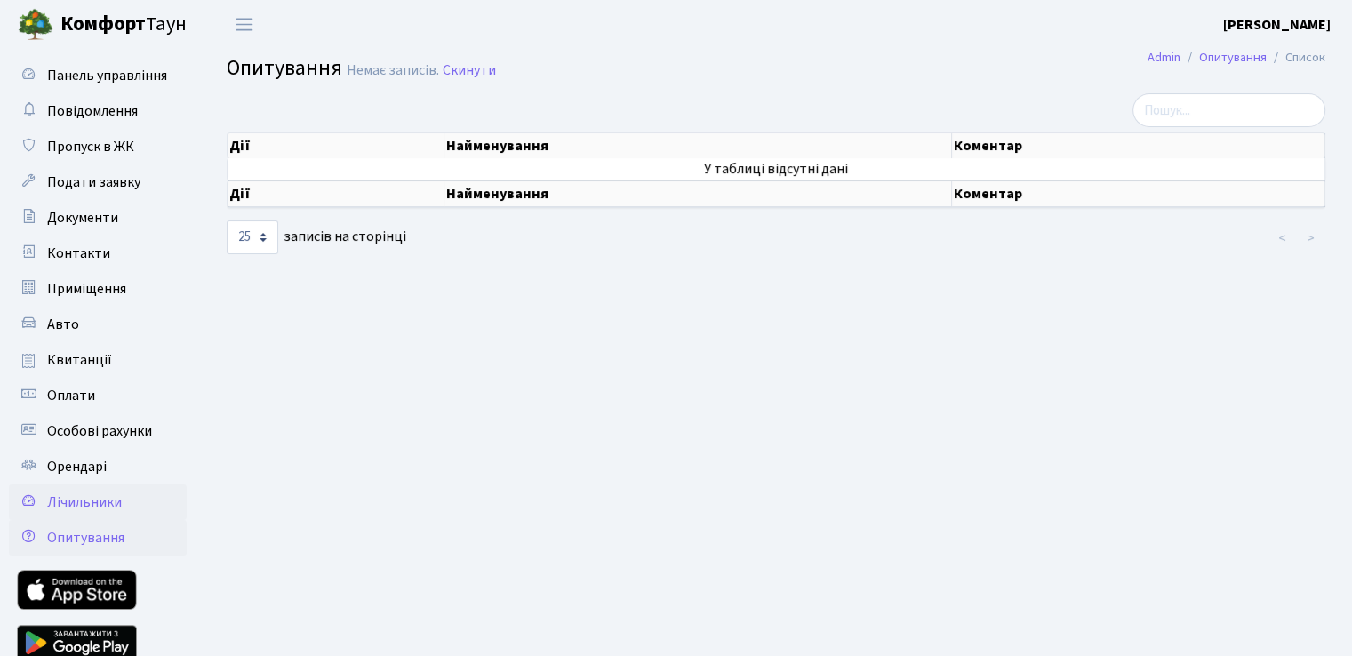
click at [70, 499] on span "Лічильники" at bounding box center [84, 502] width 75 height 20
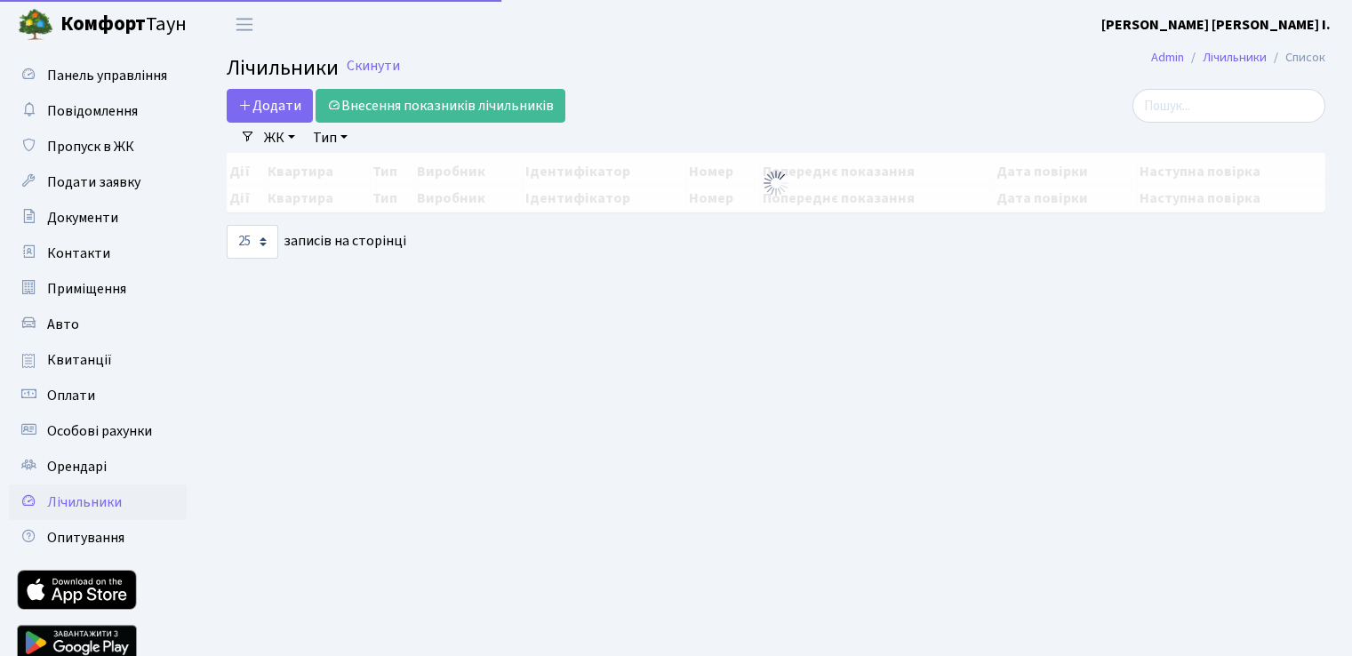
select select "25"
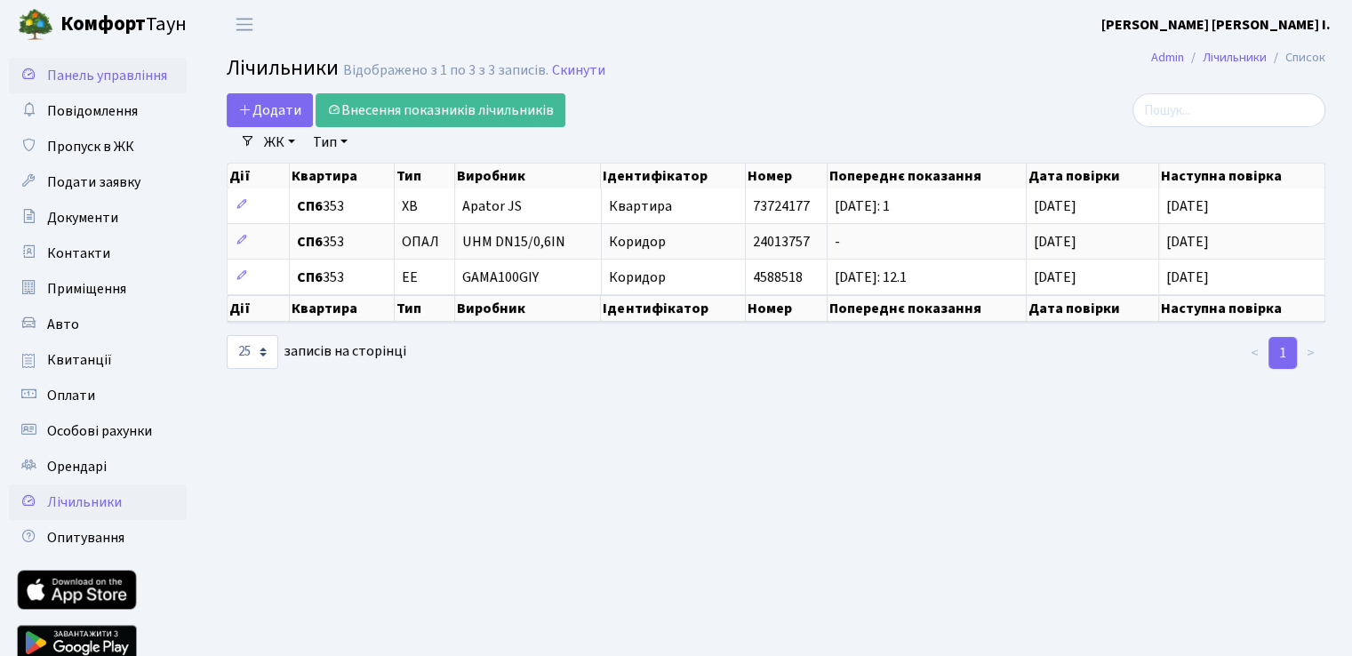
click at [82, 88] on link "Панель управління" at bounding box center [98, 76] width 178 height 36
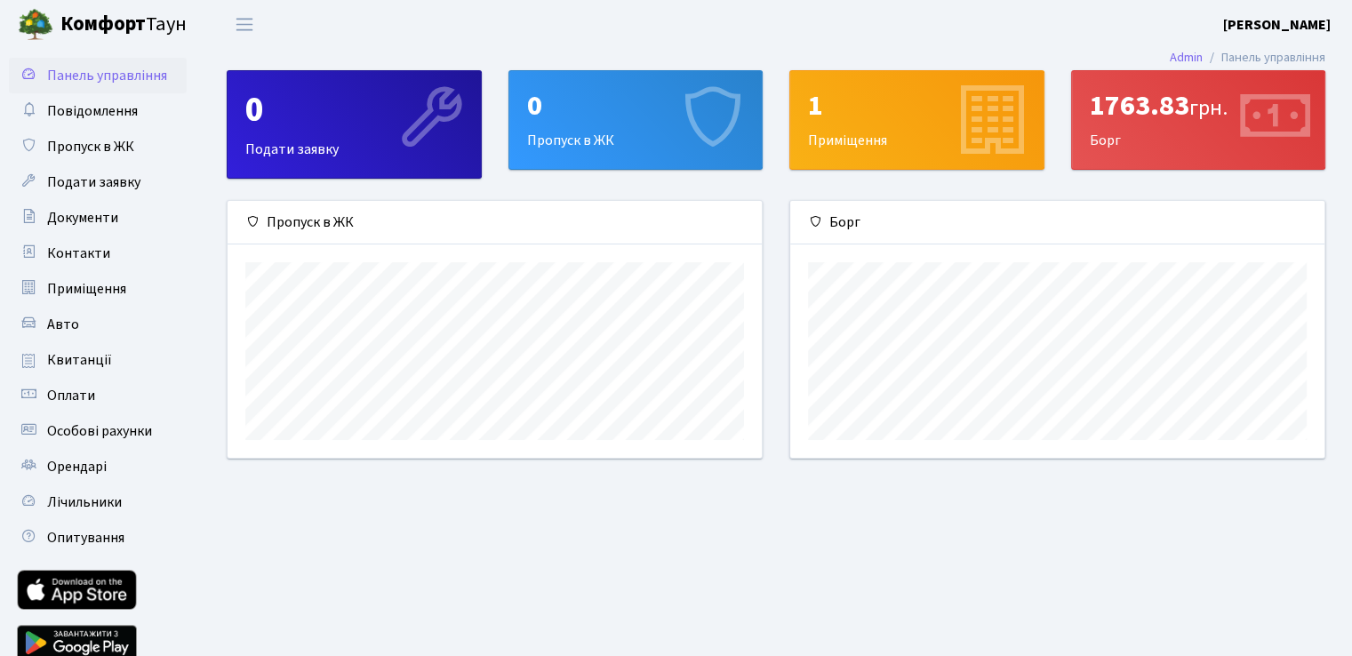
scroll to position [256, 533]
click at [347, 132] on div "0 Подати заявку" at bounding box center [354, 124] width 253 height 107
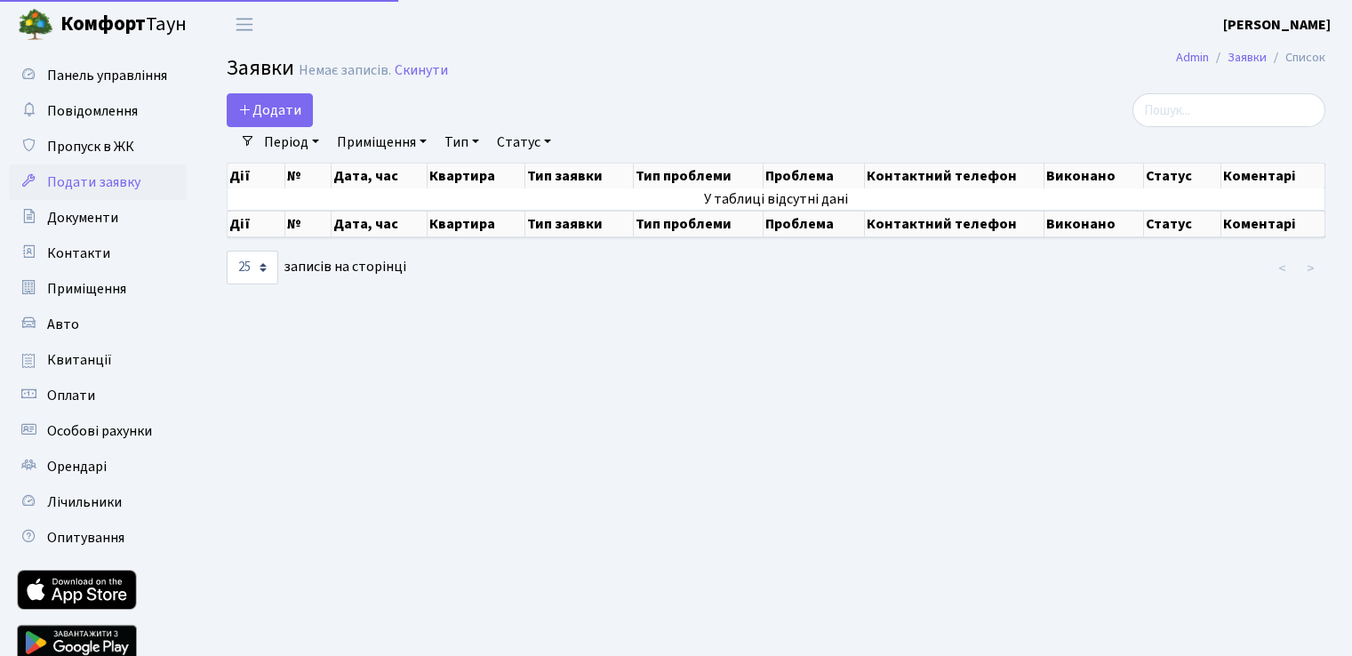
select select "25"
click at [135, 76] on span "Панель управління" at bounding box center [107, 76] width 120 height 20
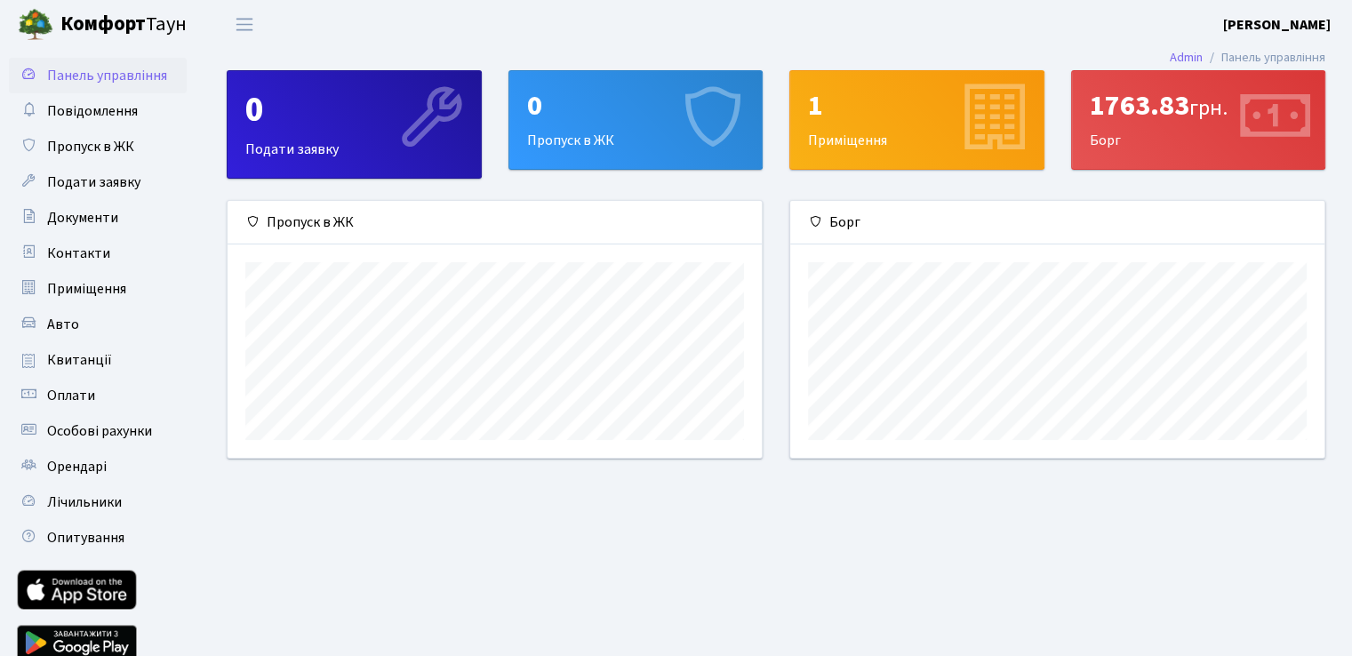
scroll to position [256, 533]
click at [84, 331] on link "Авто" at bounding box center [98, 325] width 178 height 36
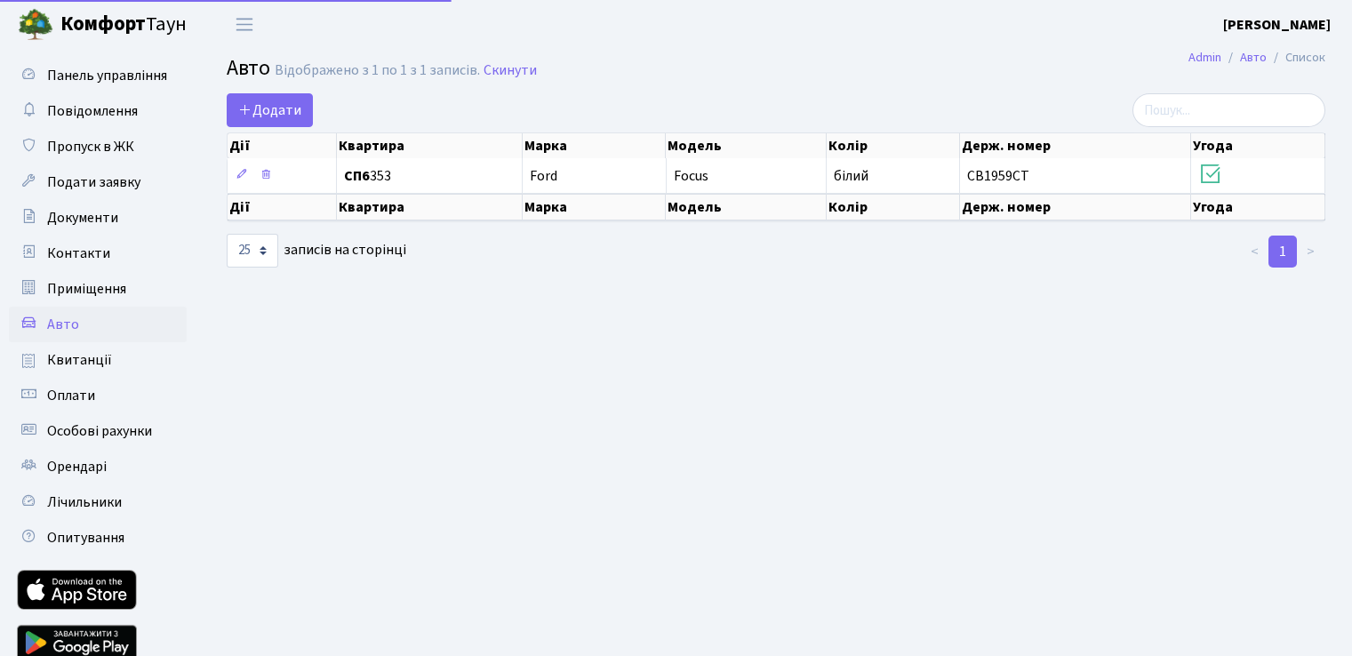
select select "25"
click at [61, 68] on span "Панель управління" at bounding box center [107, 76] width 120 height 20
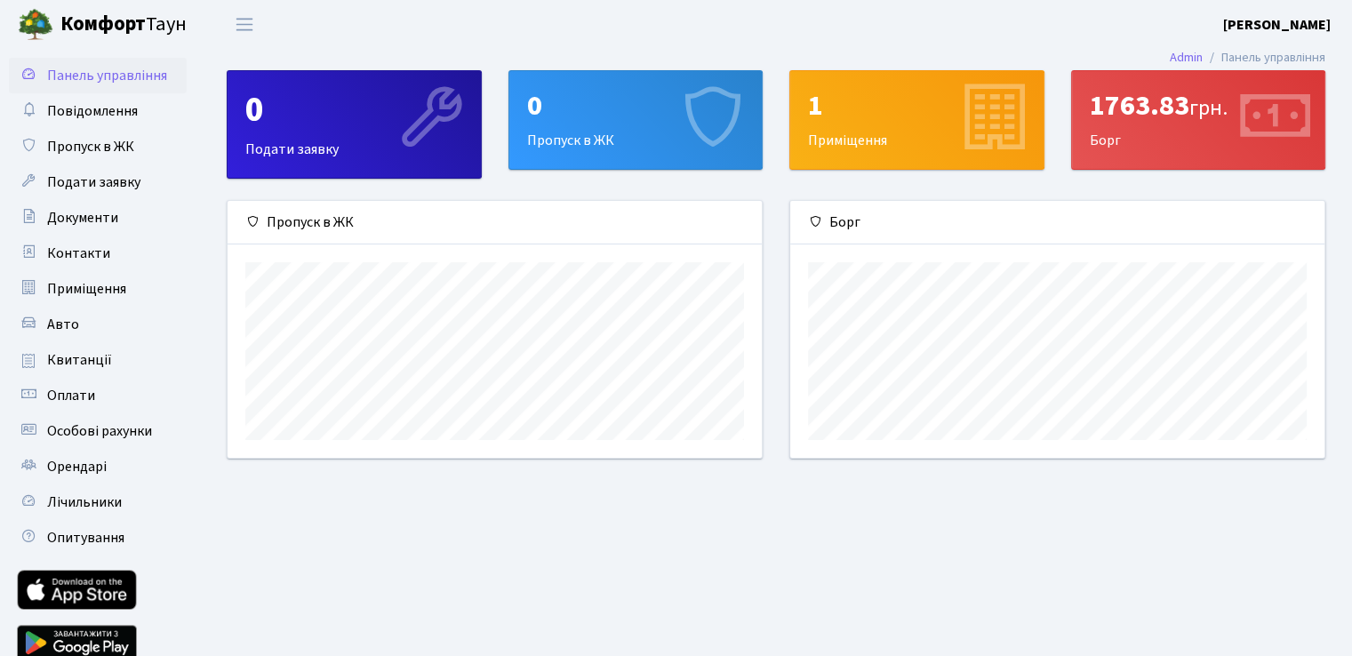
scroll to position [256, 533]
click at [68, 389] on span "Оплати" at bounding box center [71, 396] width 48 height 20
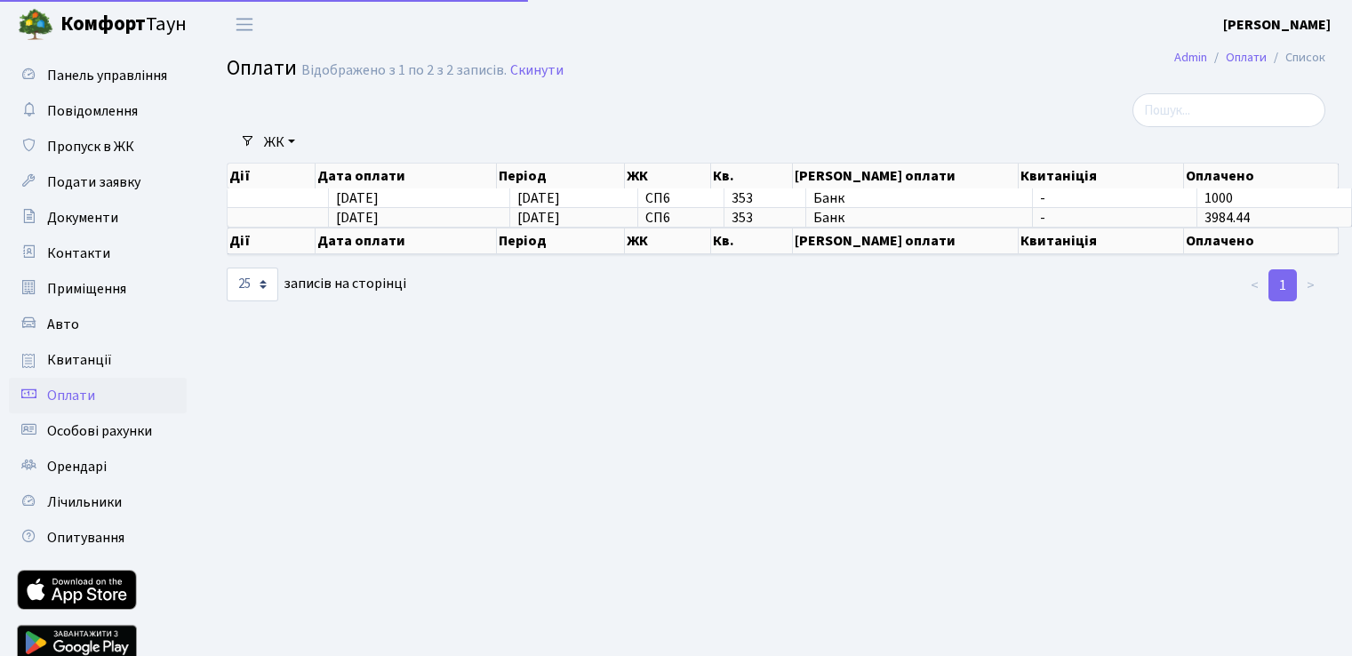
select select "25"
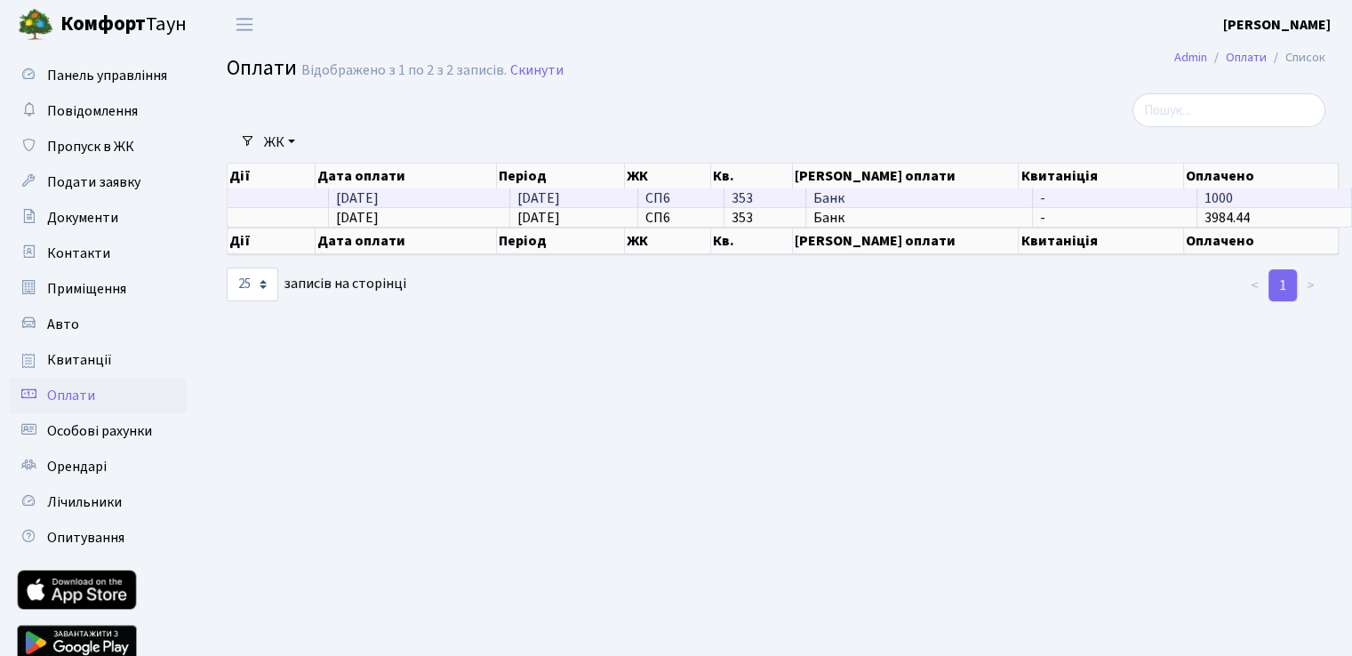
drag, startPoint x: 513, startPoint y: 200, endPoint x: 557, endPoint y: 196, distance: 44.6
click at [557, 196] on span "[DATE]" at bounding box center [538, 198] width 43 height 20
drag, startPoint x: 565, startPoint y: 196, endPoint x: 501, endPoint y: 196, distance: 64.0
click at [510, 196] on td "[DATE]" at bounding box center [574, 197] width 129 height 19
click at [337, 205] on span "11.08.2025" at bounding box center [357, 198] width 43 height 20
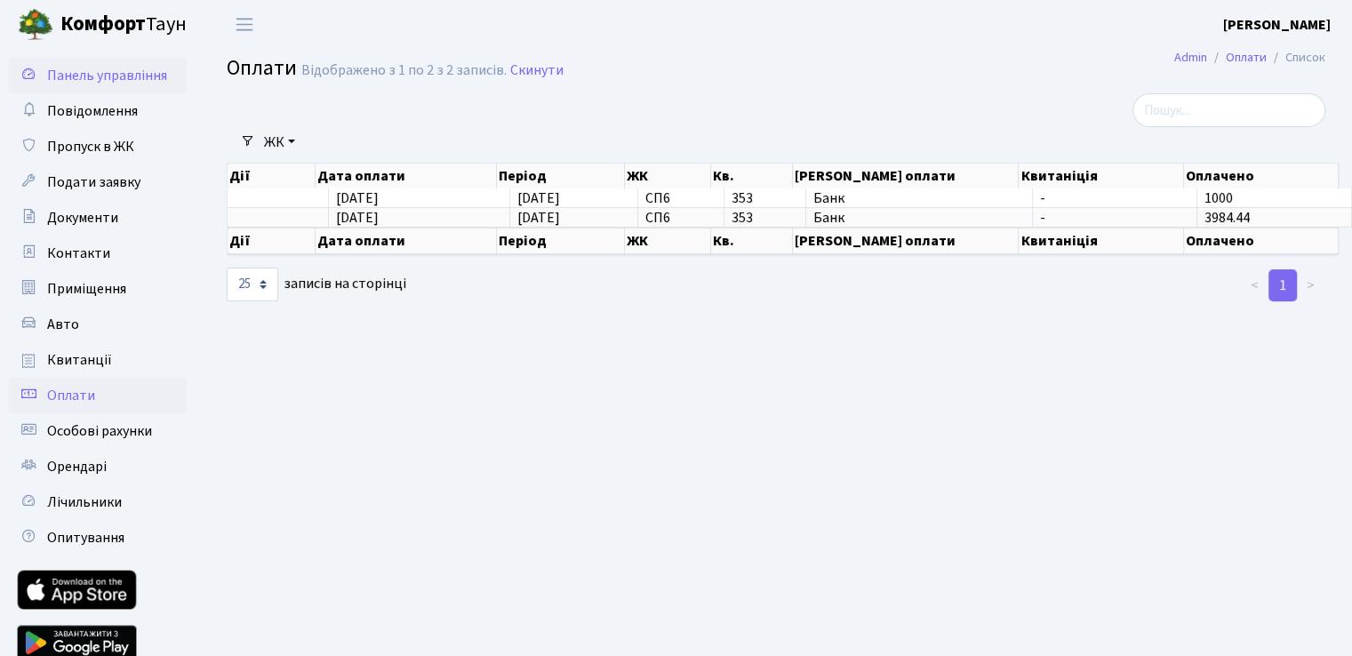
click at [114, 79] on span "Панель управління" at bounding box center [107, 76] width 120 height 20
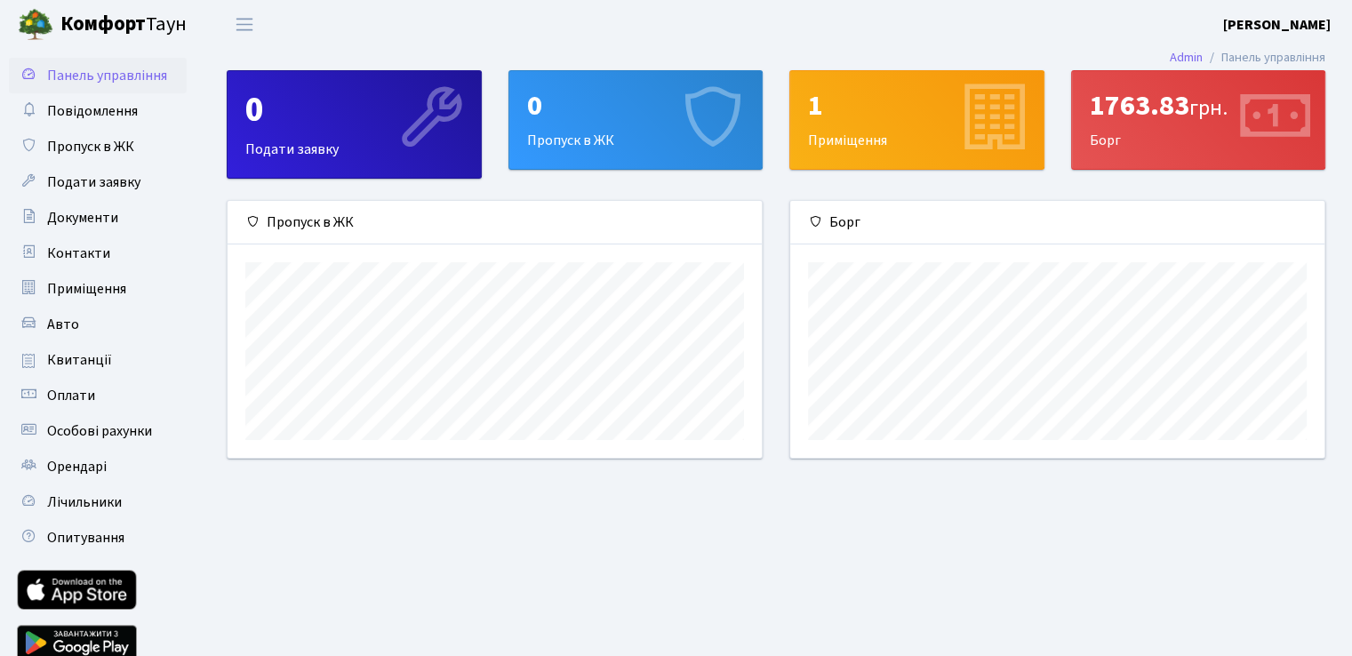
scroll to position [256, 533]
click at [616, 548] on main "Admin Панель управління 0 Подати заявку 0 Пропуск в [GEOGRAPHIC_DATA] 1 Приміще…" at bounding box center [776, 366] width 1152 height 635
